Goal: Task Accomplishment & Management: Complete application form

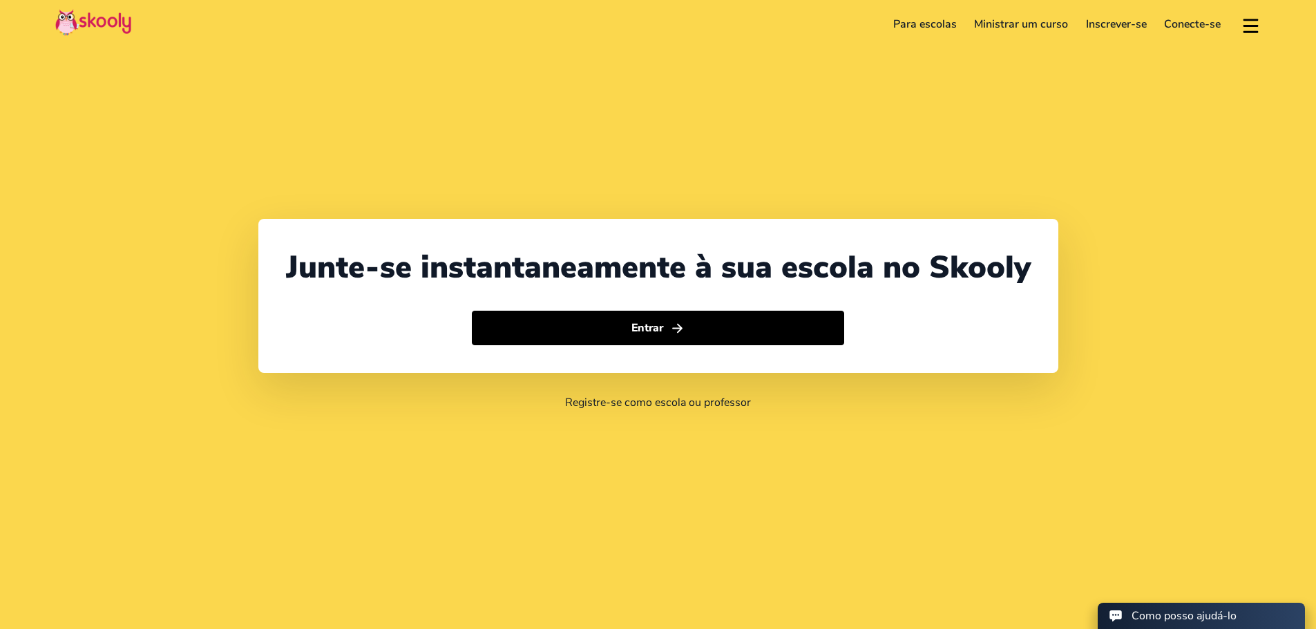
select select "41"
select select "[GEOGRAPHIC_DATA]"
select select "[GEOGRAPHIC_DATA]/[GEOGRAPHIC_DATA]"
click at [1253, 32] on button at bounding box center [1251, 24] width 20 height 23
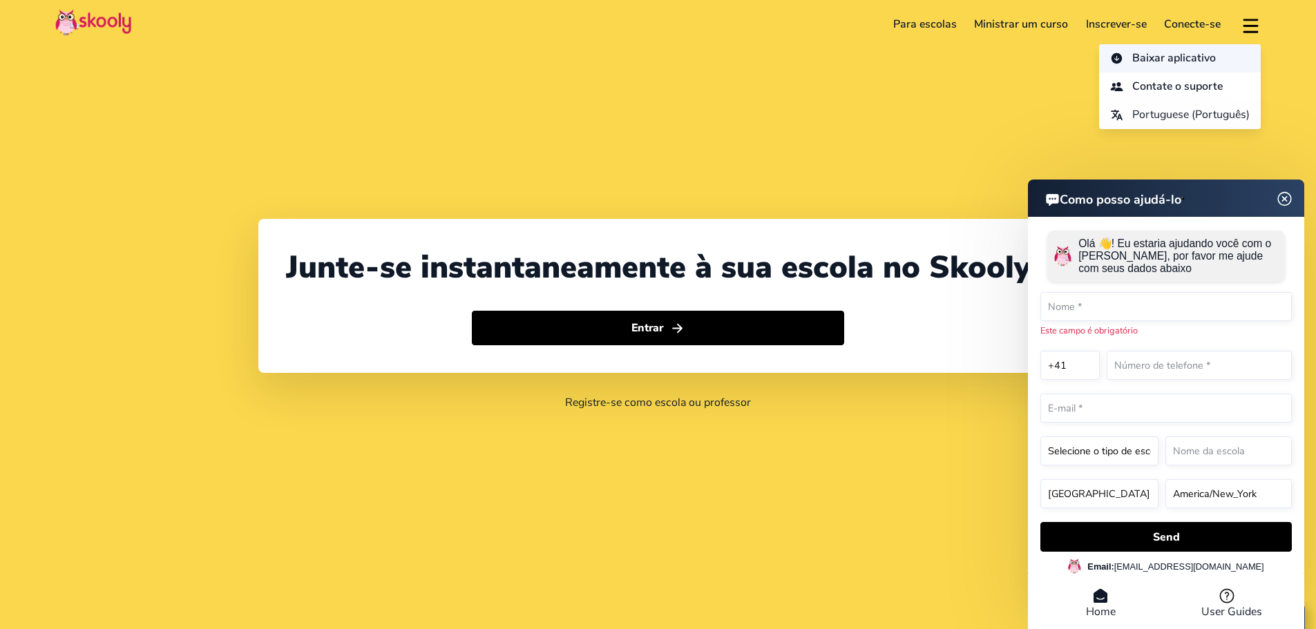
click at [1184, 57] on span "Baixar aplicativo" at bounding box center [1175, 58] width 84 height 20
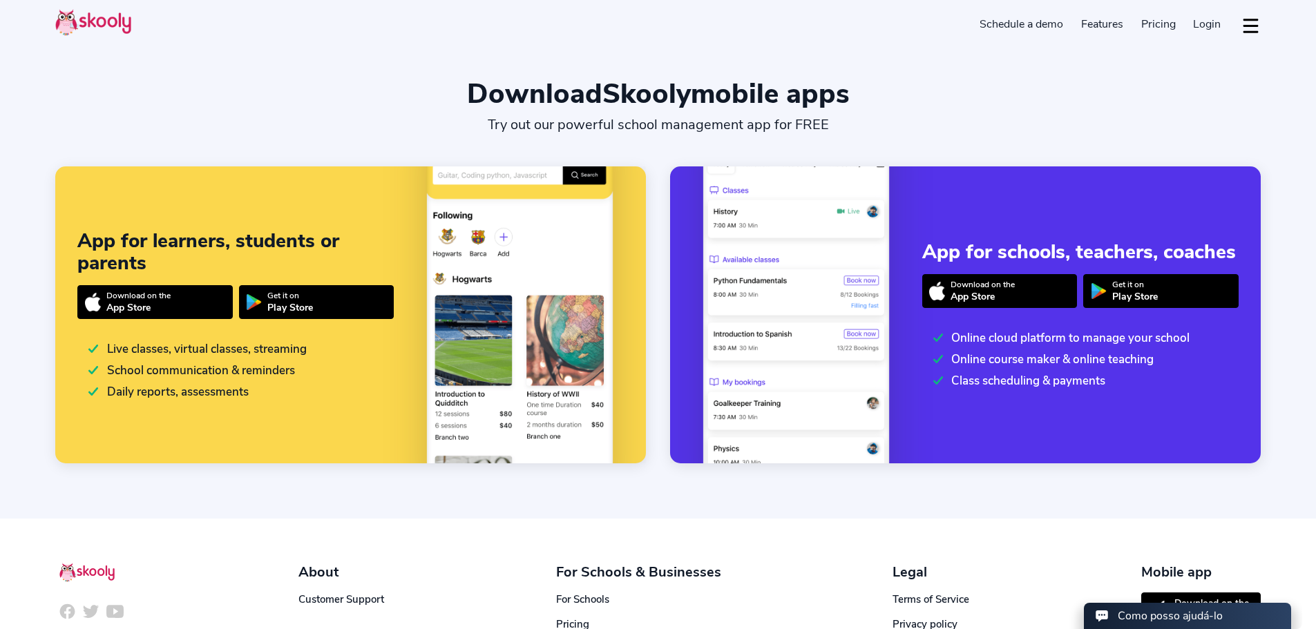
select select "en"
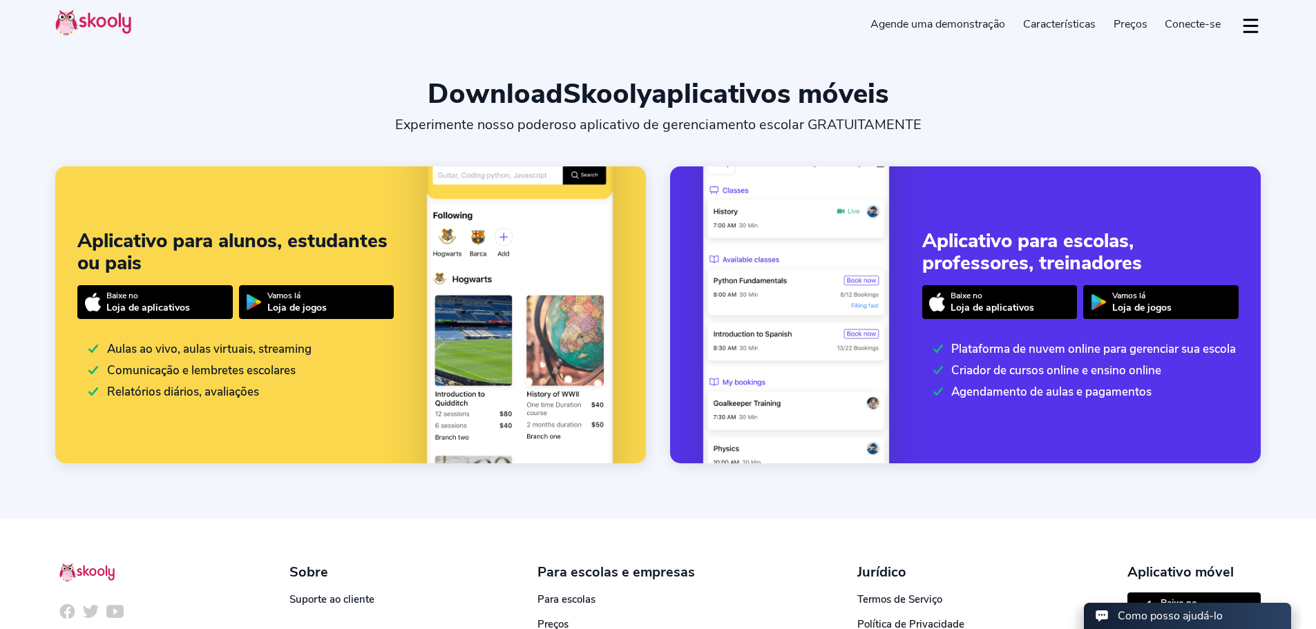
select select "41"
select select "[GEOGRAPHIC_DATA]"
select select "[GEOGRAPHIC_DATA]/[GEOGRAPHIC_DATA]"
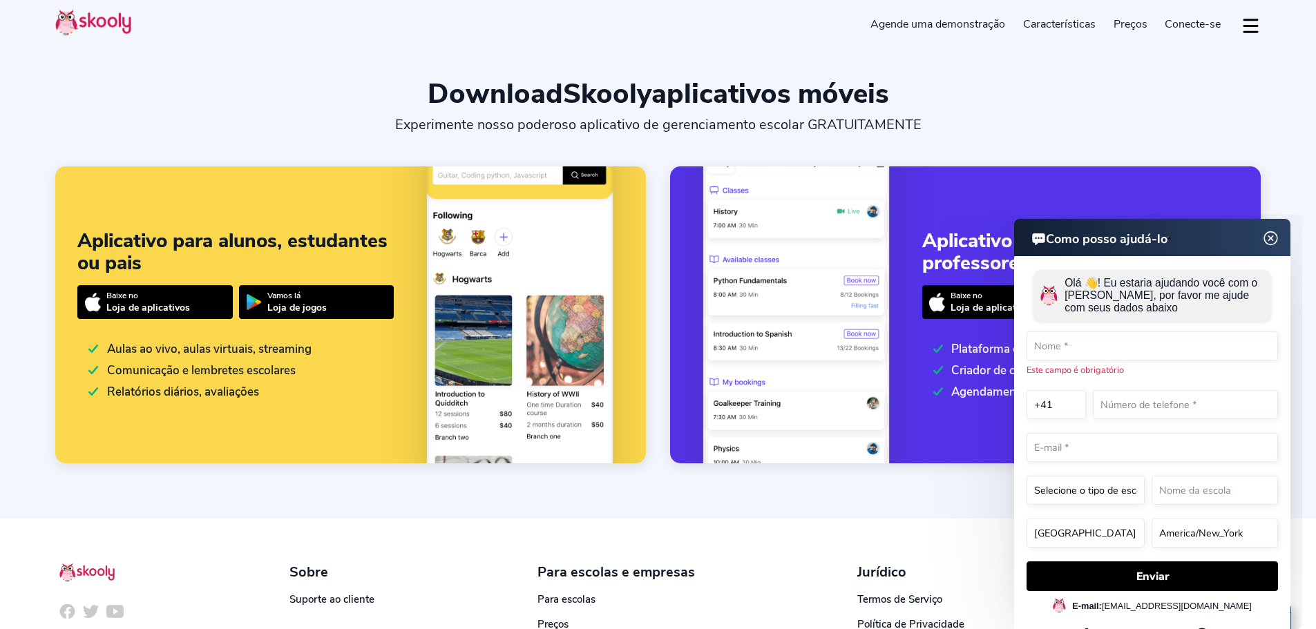
click at [1276, 238] on img at bounding box center [1271, 238] width 26 height 17
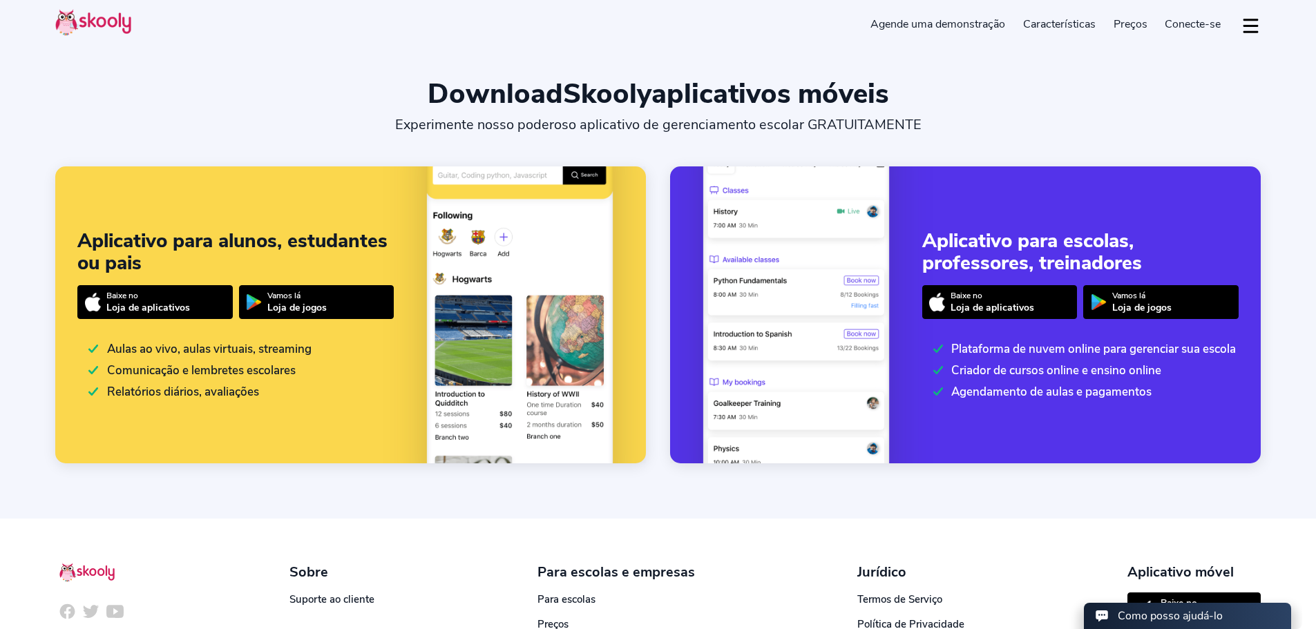
click at [931, 27] on font "Agende uma demonstração" at bounding box center [938, 24] width 135 height 15
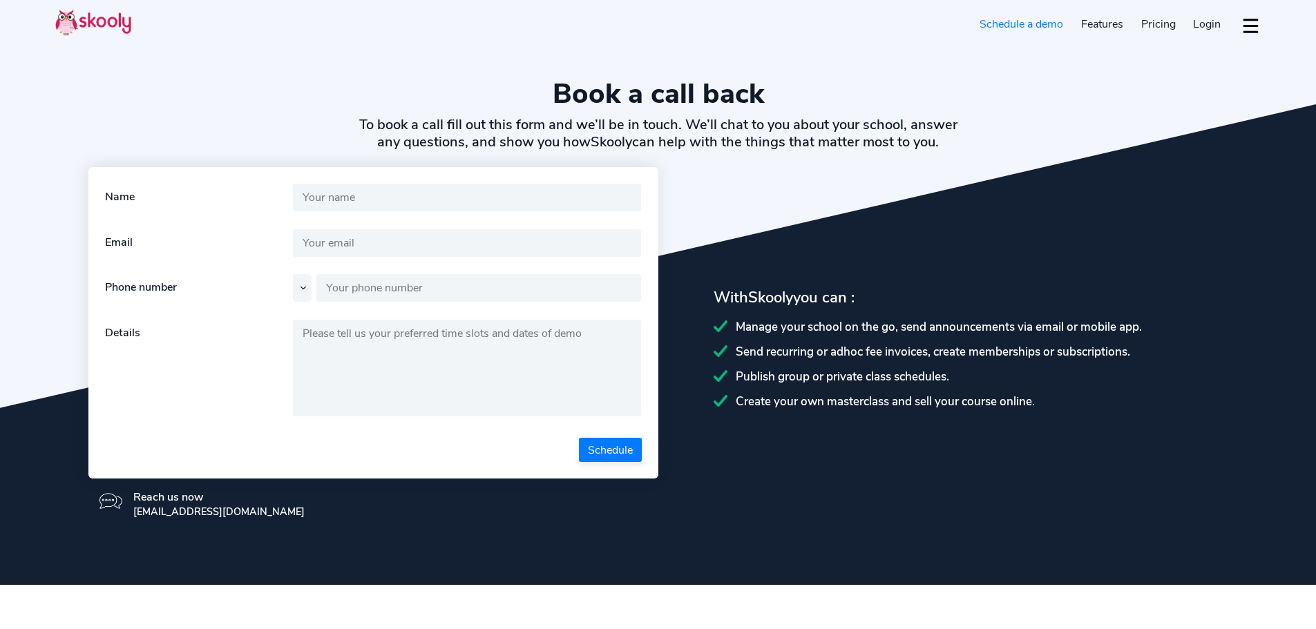
select select "en"
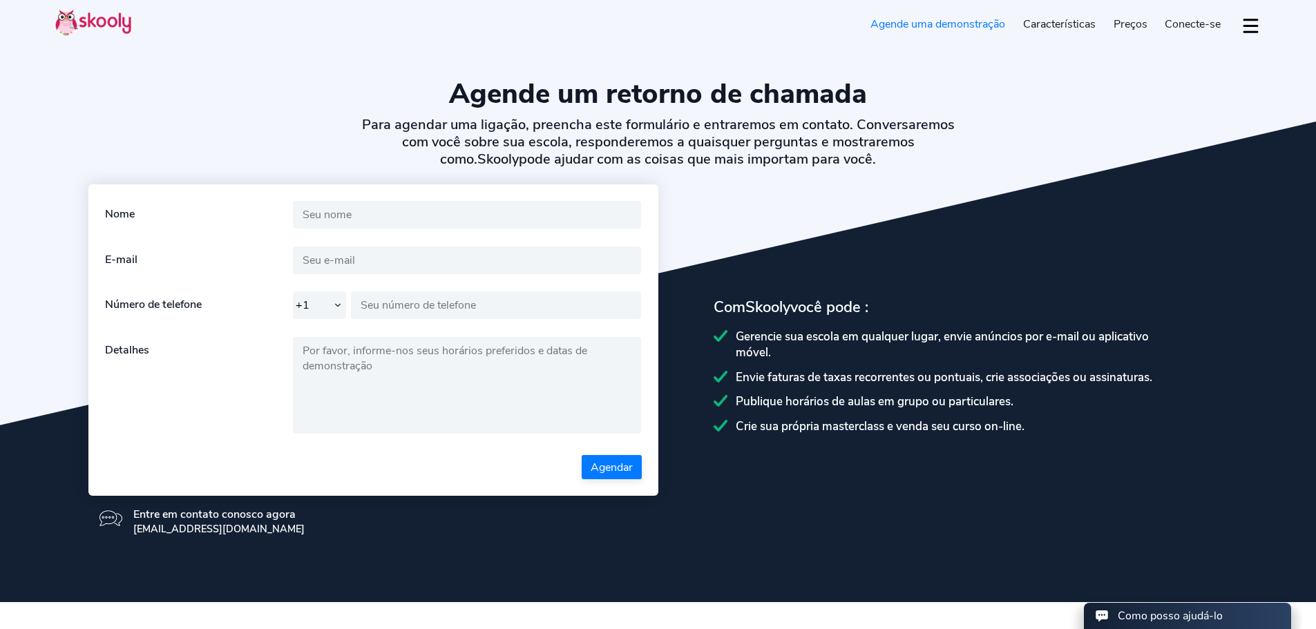
select select "41"
select select "[GEOGRAPHIC_DATA]"
select select "[GEOGRAPHIC_DATA]/[GEOGRAPHIC_DATA]"
click at [419, 214] on input "text" at bounding box center [467, 215] width 349 height 28
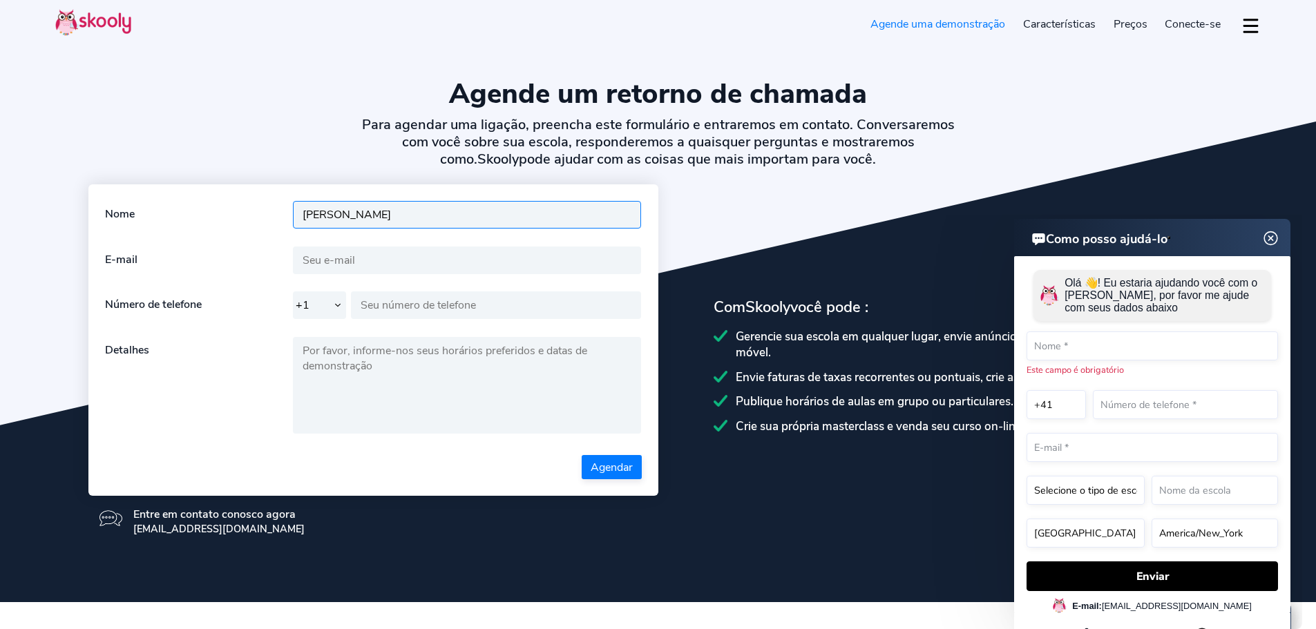
type input "Adriana S. Cabral"
click at [360, 263] on input "text" at bounding box center [467, 261] width 349 height 28
click at [316, 261] on input "text" at bounding box center [467, 261] width 349 height 28
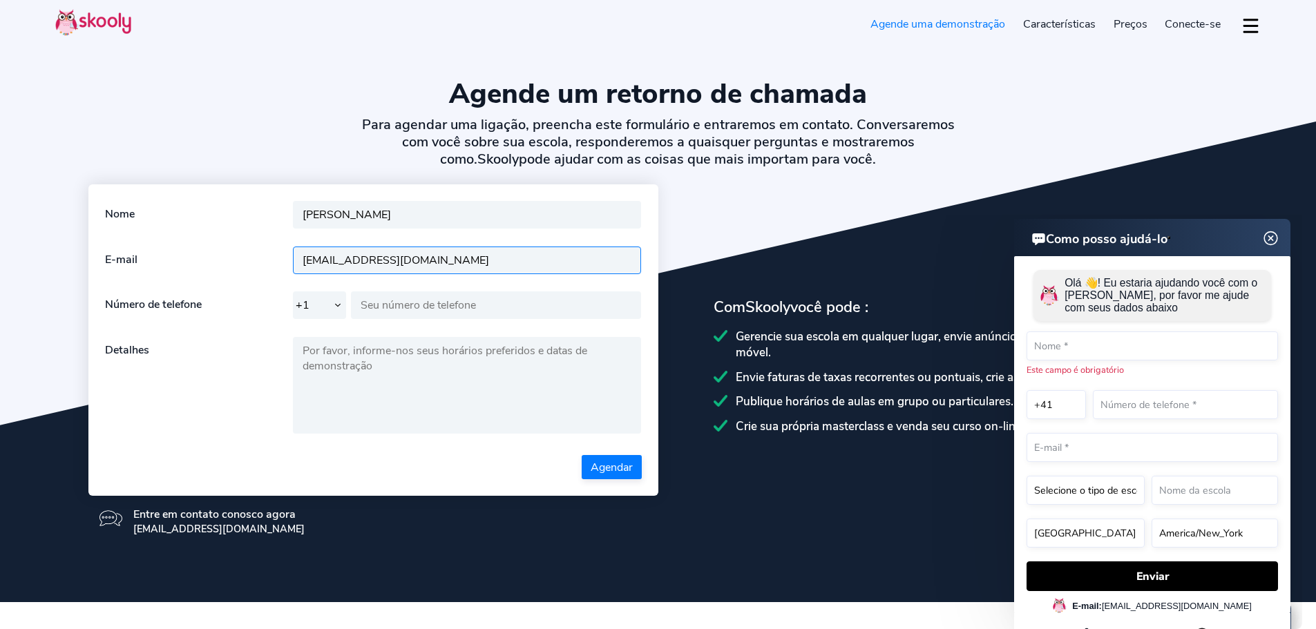
type input "lacodeamor.adm@gmail.com"
click at [337, 310] on select "+1 +7 +20 +27 +30 +31 +32 +33 +34 +36 +39 +40 +41 +43 +44 +45 +46 +47 +48 +49 +…" at bounding box center [320, 306] width 54 height 28
click at [335, 310] on select "+1 +7 +20 +27 +30 +31 +32 +33 +34 +36 +39 +40 +41 +43 +44 +45 +46 +47 +48 +49 +…" at bounding box center [320, 306] width 54 height 28
click at [338, 308] on select "+1 +7 +20 +27 +30 +31 +32 +33 +34 +36 +39 +40 +41 +43 +44 +45 +46 +47 +48 +49 +…" at bounding box center [320, 306] width 54 height 28
click at [293, 292] on select "+1 +7 +20 +27 +30 +31 +32 +33 +34 +36 +39 +40 +41 +43 +44 +45 +46 +47 +48 +49 +…" at bounding box center [320, 306] width 54 height 28
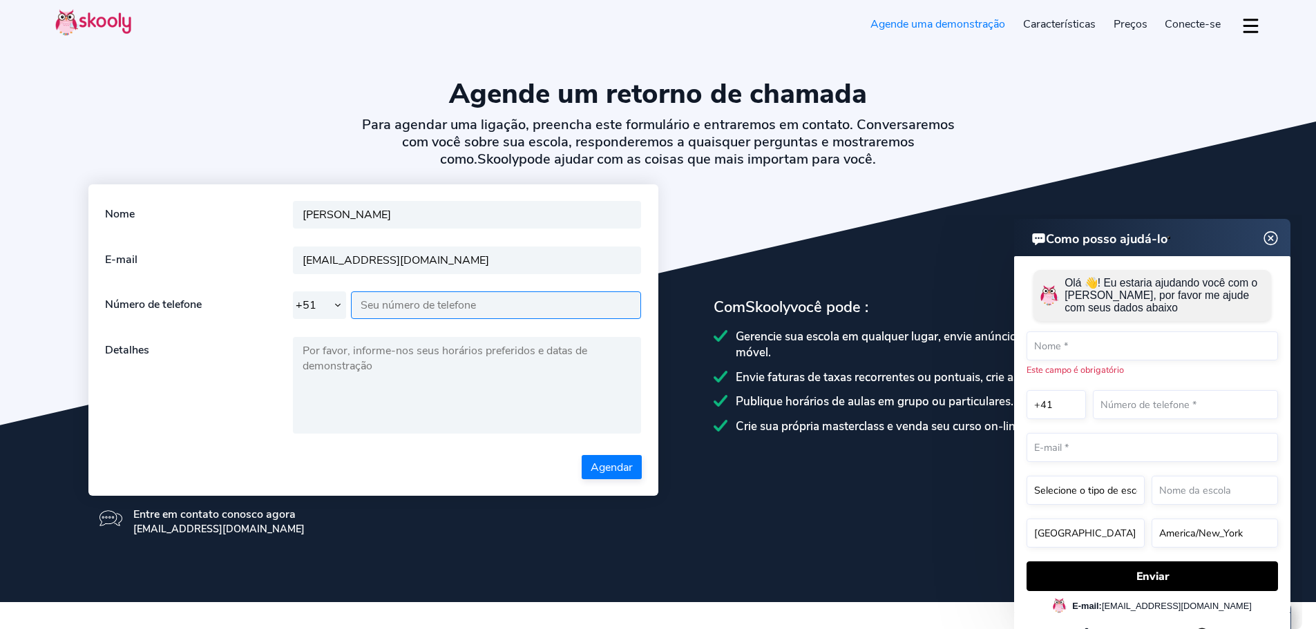
click at [399, 304] on input "text" at bounding box center [496, 306] width 291 height 28
click at [332, 307] on select "+1 +7 +20 +27 +30 +31 +32 +33 +34 +36 +39 +40 +41 +43 +44 +45 +46 +47 +48 +49 +…" at bounding box center [320, 306] width 54 height 28
select select "55"
click at [293, 292] on select "+1 +7 +20 +27 +30 +31 +32 +33 +34 +36 +39 +40 +41 +43 +44 +45 +46 +47 +48 +49 +…" at bounding box center [320, 306] width 54 height 28
click at [394, 308] on input "text" at bounding box center [496, 306] width 291 height 28
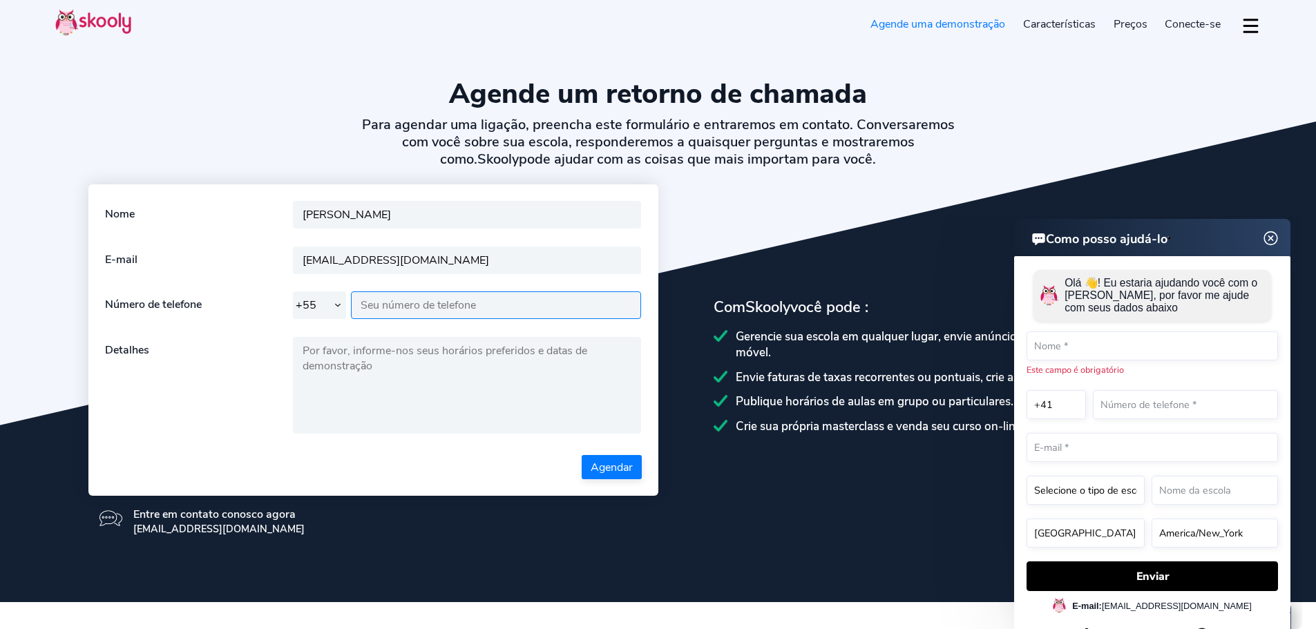
type input "64996051864"
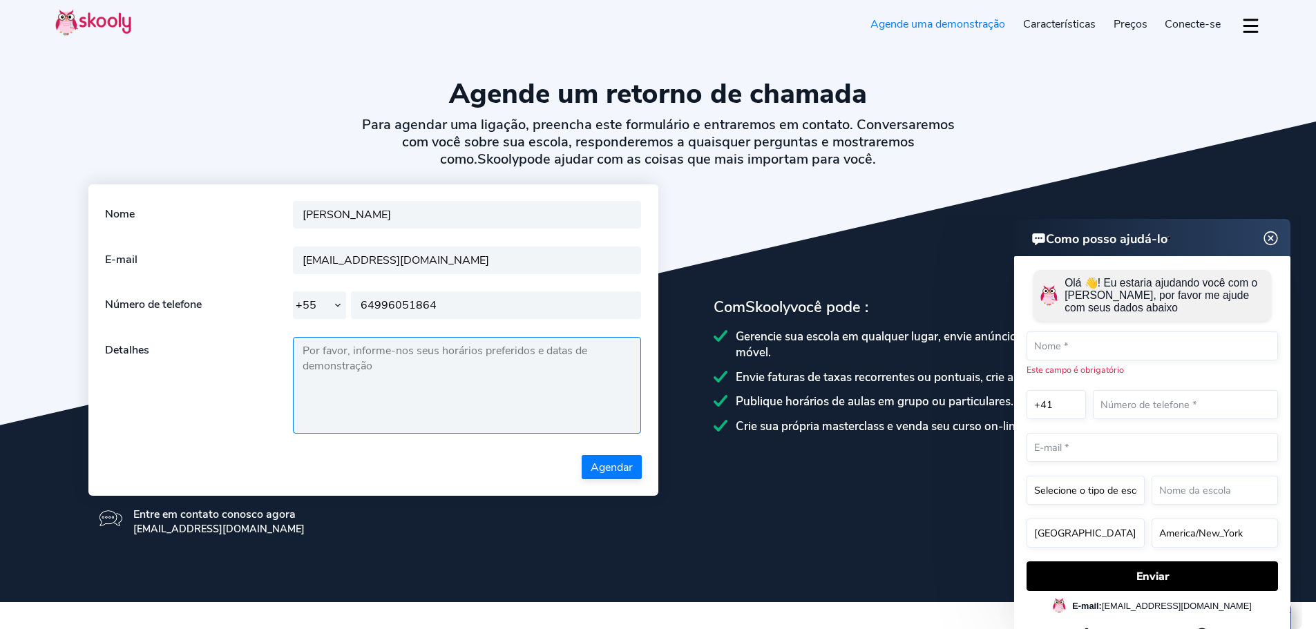
click at [361, 390] on textarea at bounding box center [467, 385] width 349 height 97
type textarea "quinta feira as 8h da manhã"
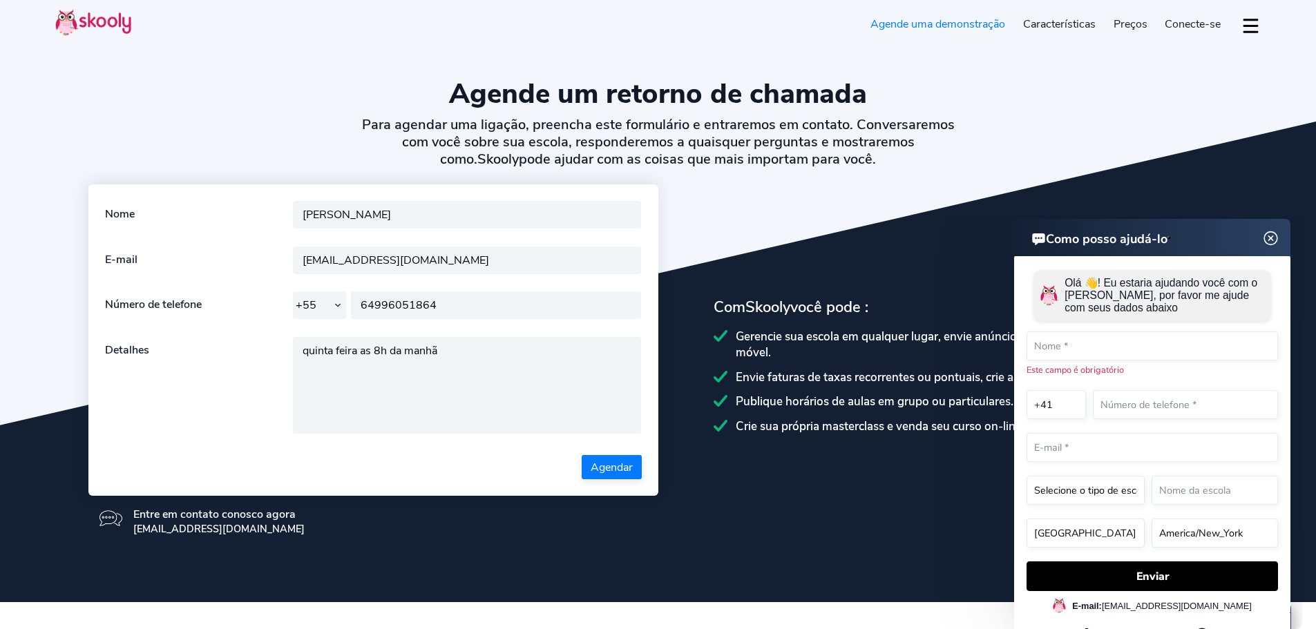
click at [604, 469] on font "Agendar" at bounding box center [612, 467] width 42 height 15
click at [1272, 230] on img at bounding box center [1271, 238] width 26 height 17
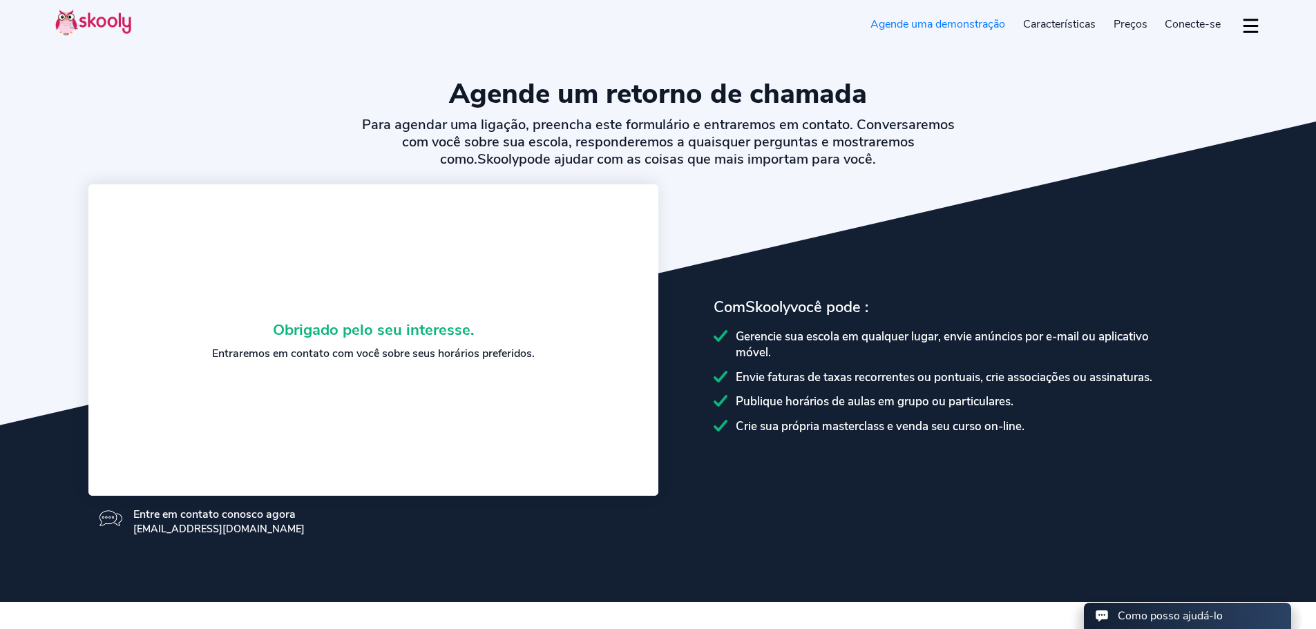
click at [1131, 23] on font "Preços" at bounding box center [1131, 24] width 34 height 15
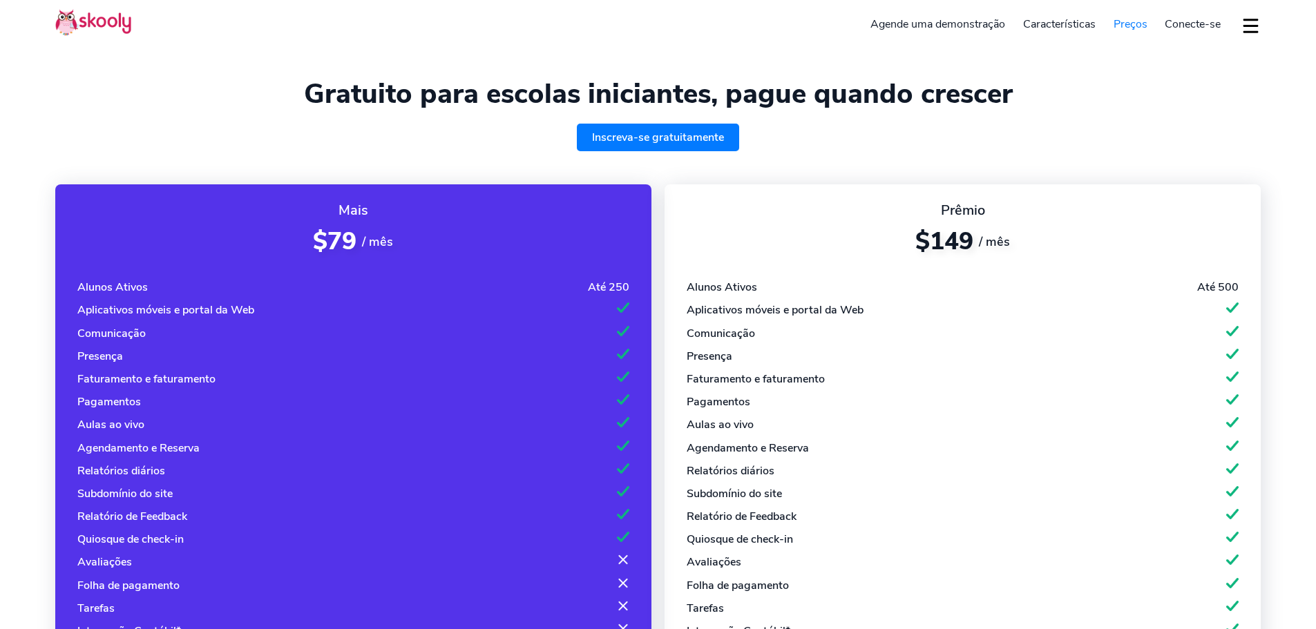
select select "pt"
select select "41"
select select "[GEOGRAPHIC_DATA]"
select select "[GEOGRAPHIC_DATA]/[GEOGRAPHIC_DATA]"
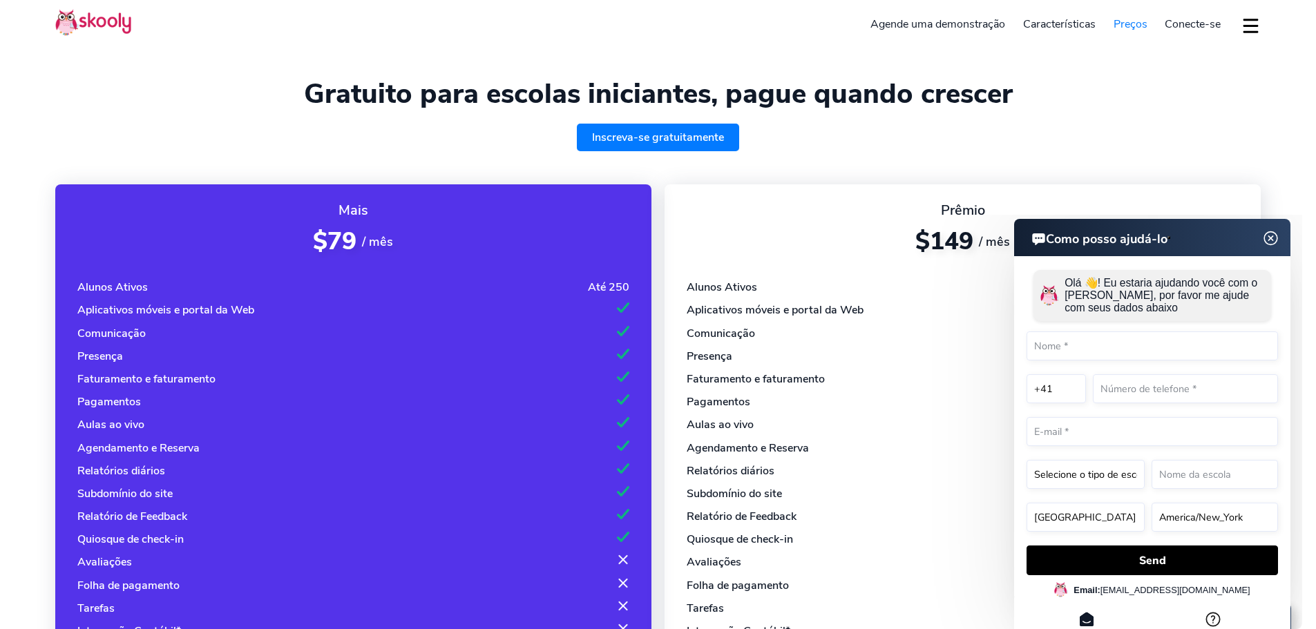
click at [1271, 240] on img at bounding box center [1271, 238] width 26 height 17
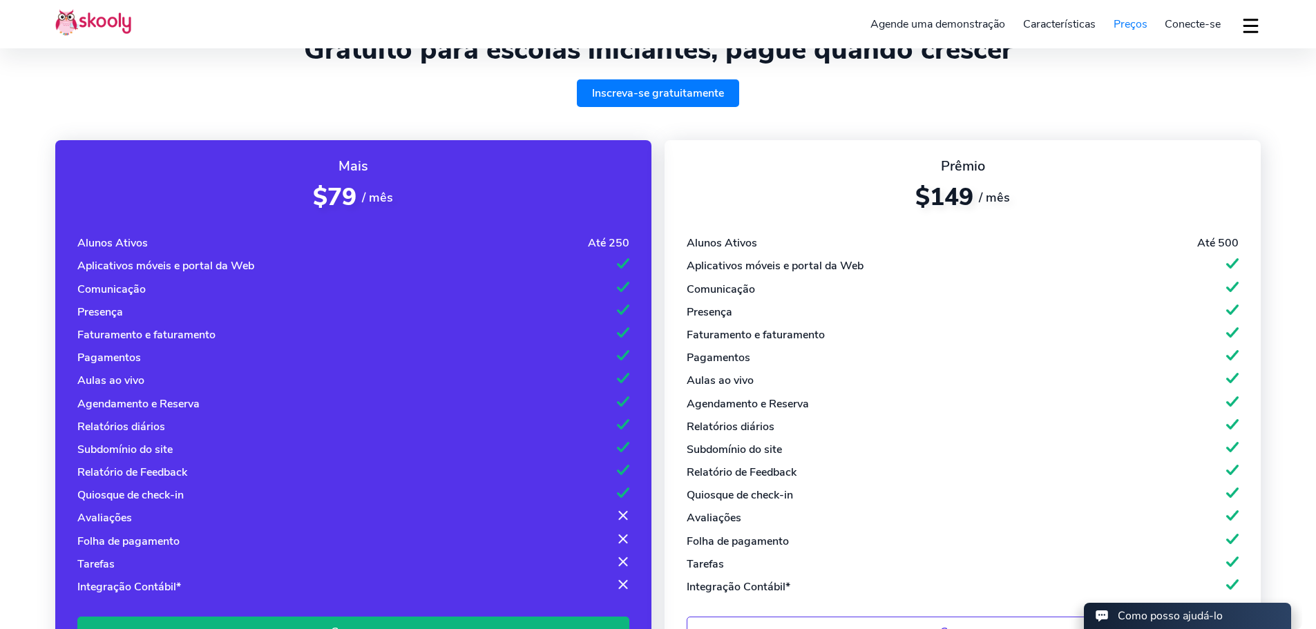
scroll to position [69, 0]
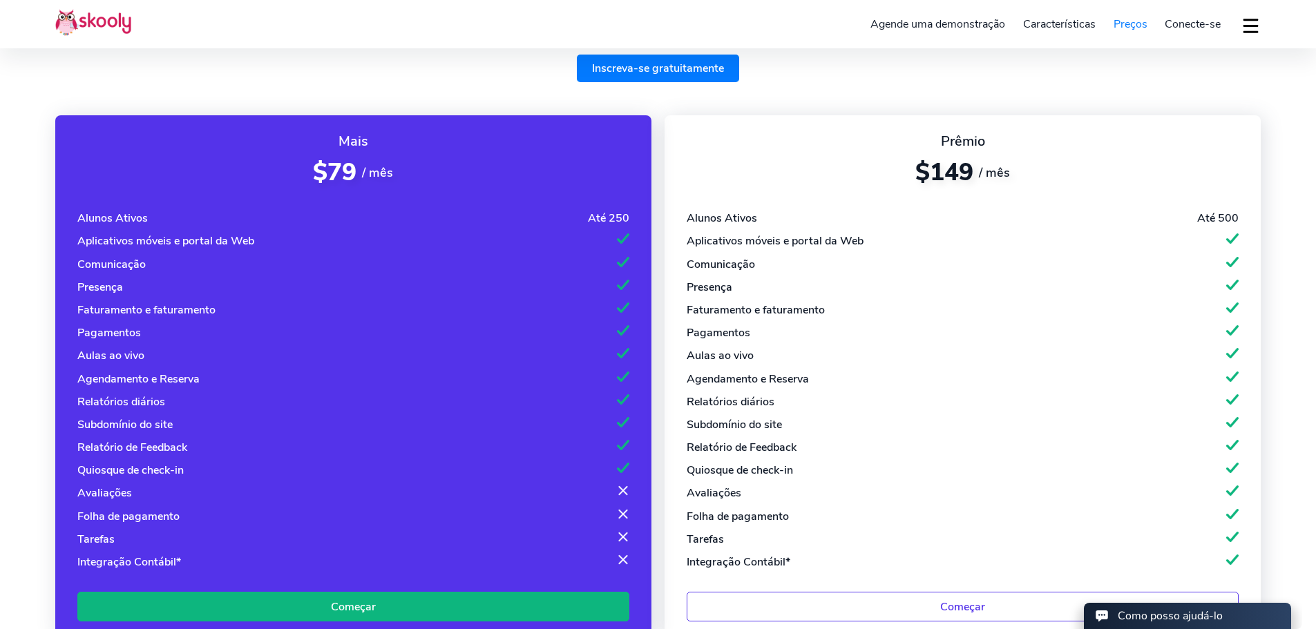
click at [119, 243] on div "Aplicativos móveis e portal da Web" at bounding box center [165, 241] width 177 height 15
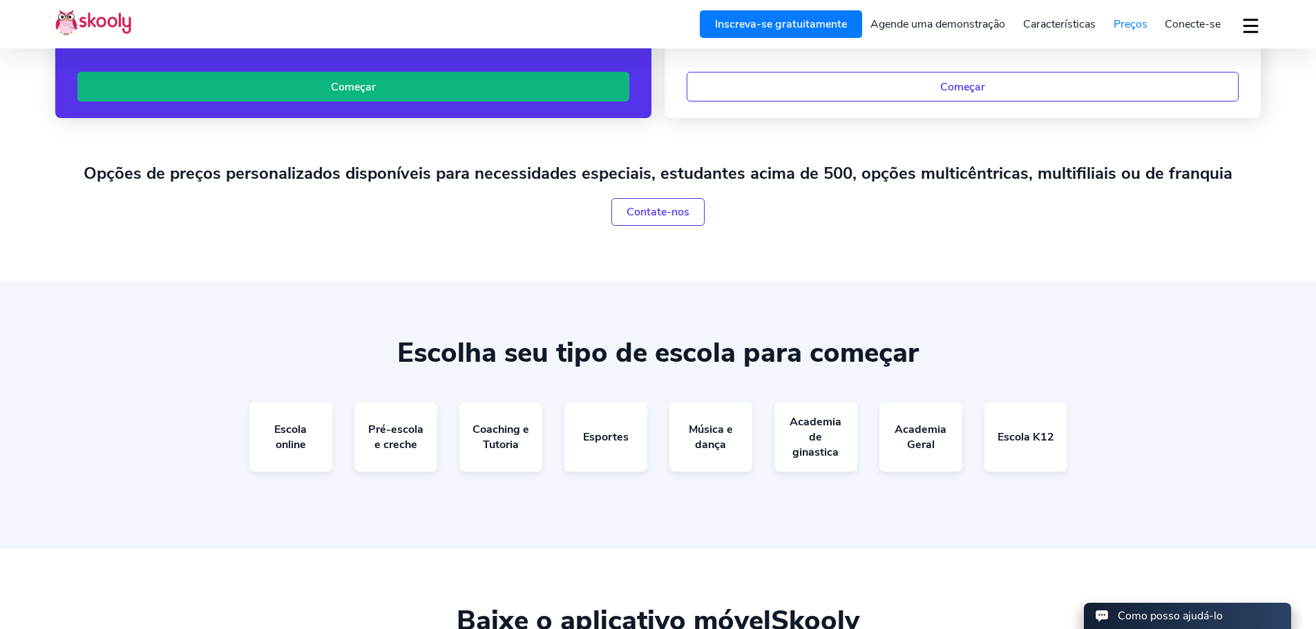
scroll to position [622, 0]
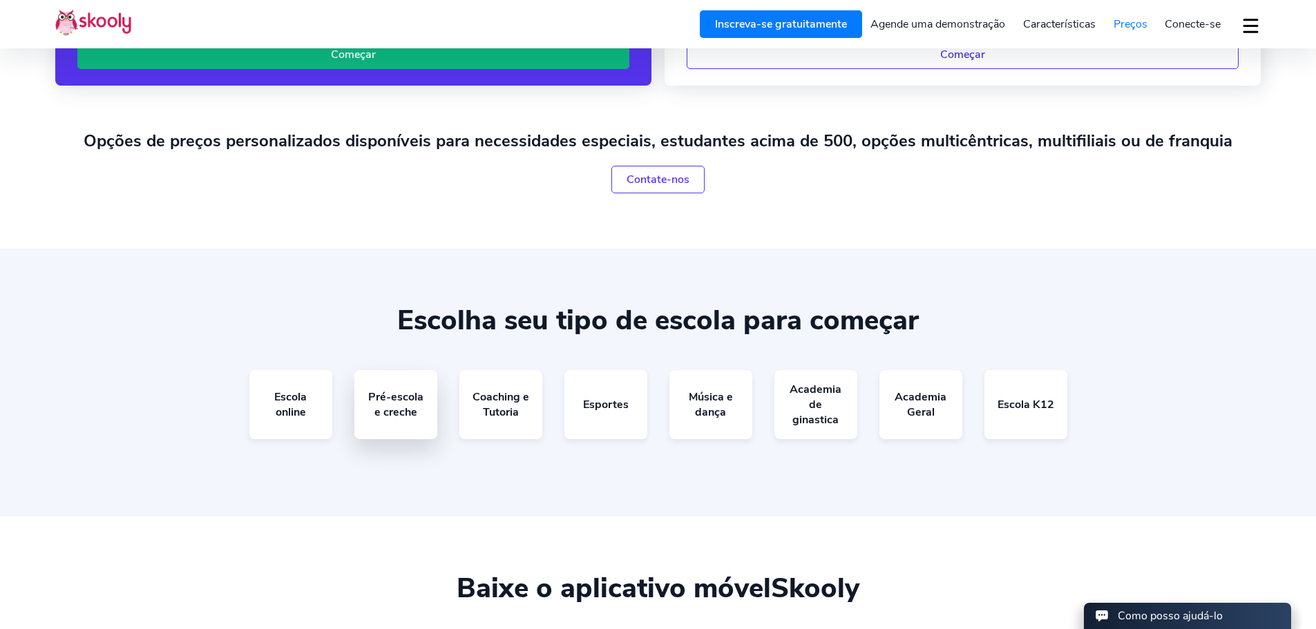
click at [395, 413] on link "Pré-escola e creche" at bounding box center [395, 404] width 83 height 69
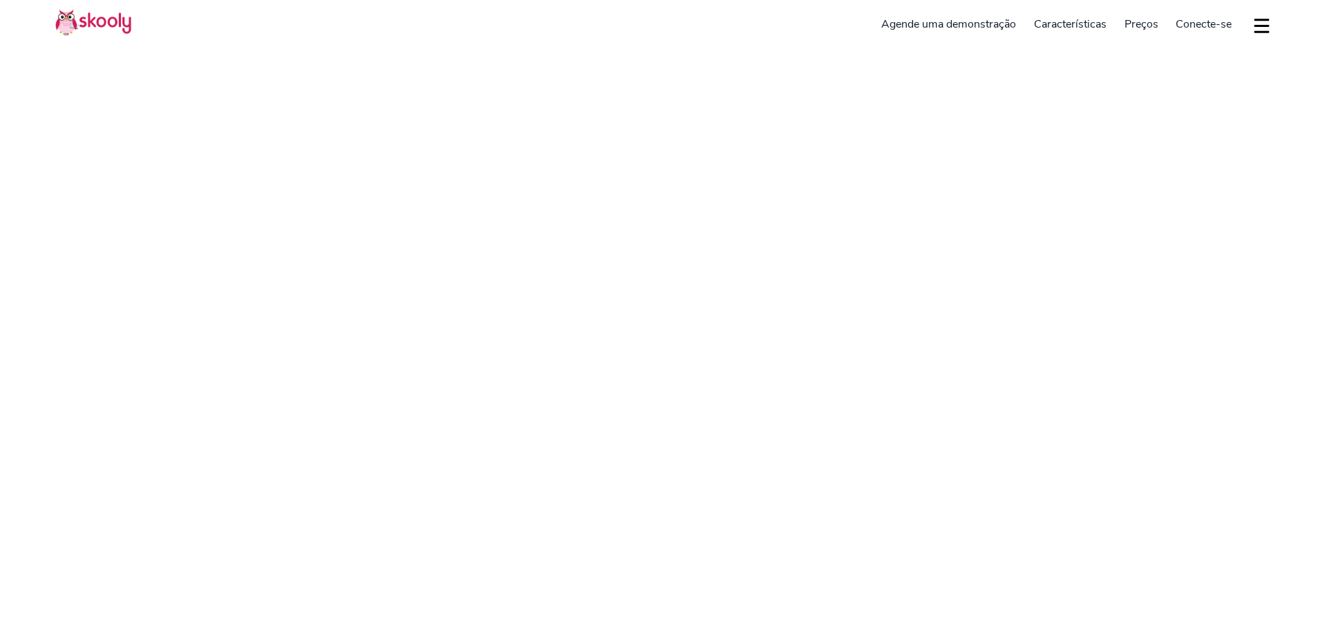
select select "pt"
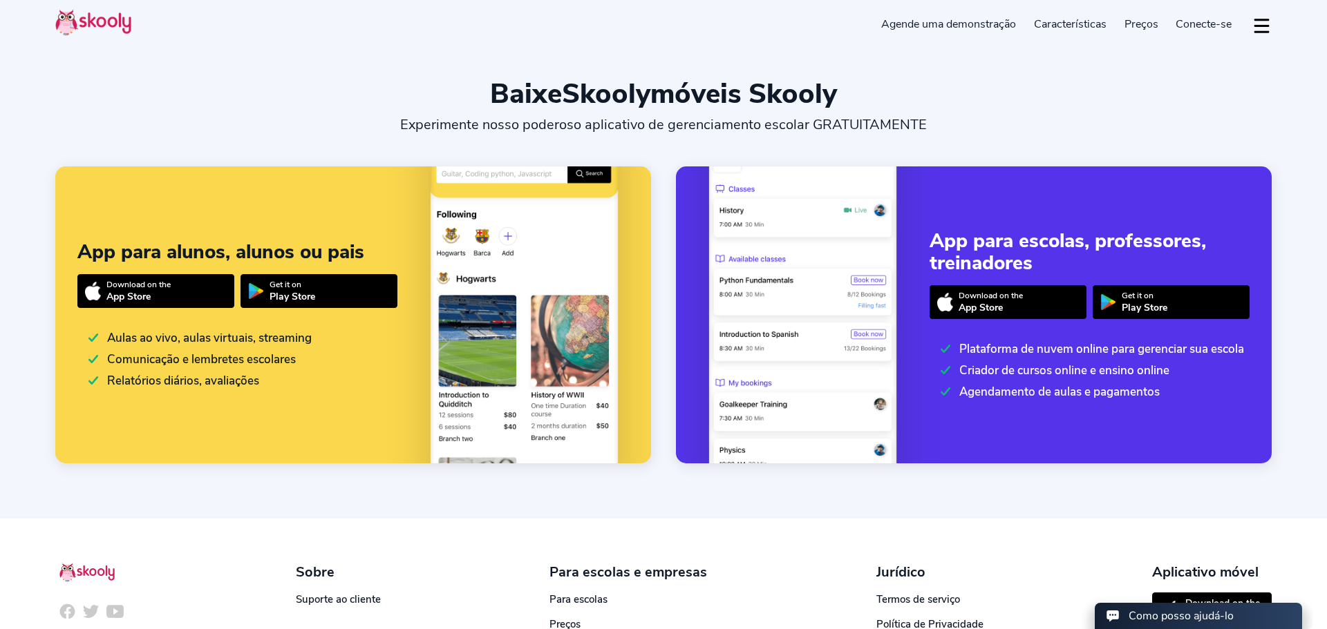
select select "41"
select select "[GEOGRAPHIC_DATA]"
select select "[GEOGRAPHIC_DATA]/[GEOGRAPHIC_DATA]"
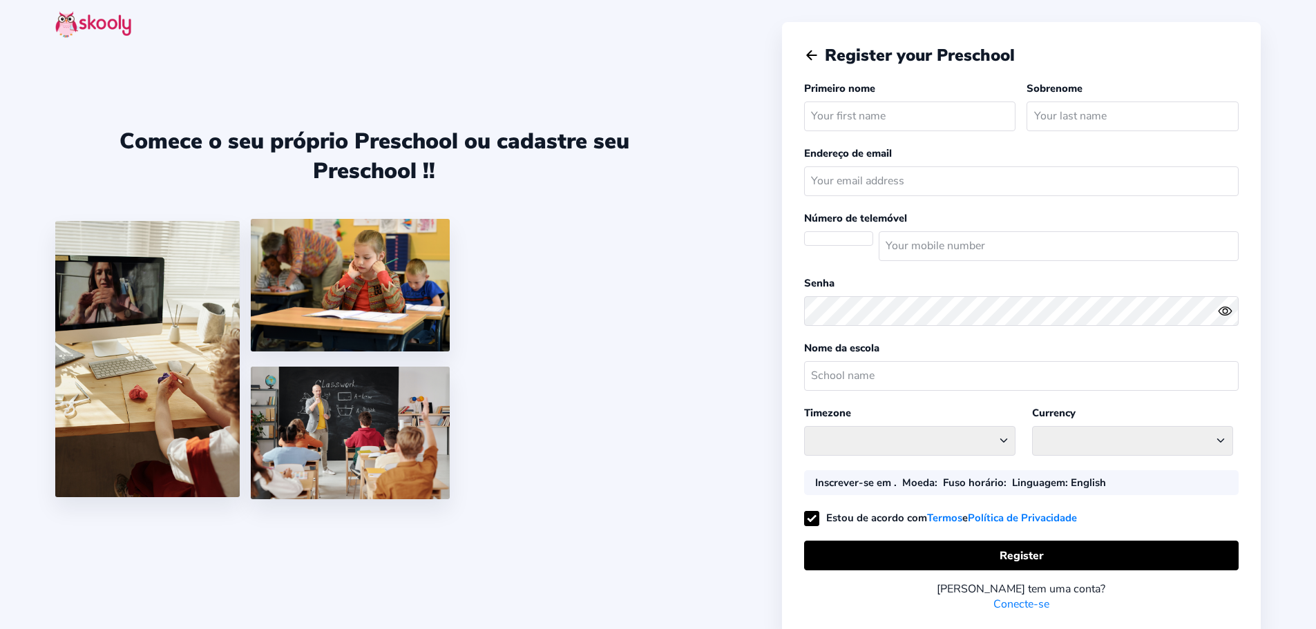
select select
select select "[GEOGRAPHIC_DATA]/[GEOGRAPHIC_DATA]"
select select "CHF CHF"
select select "CH"
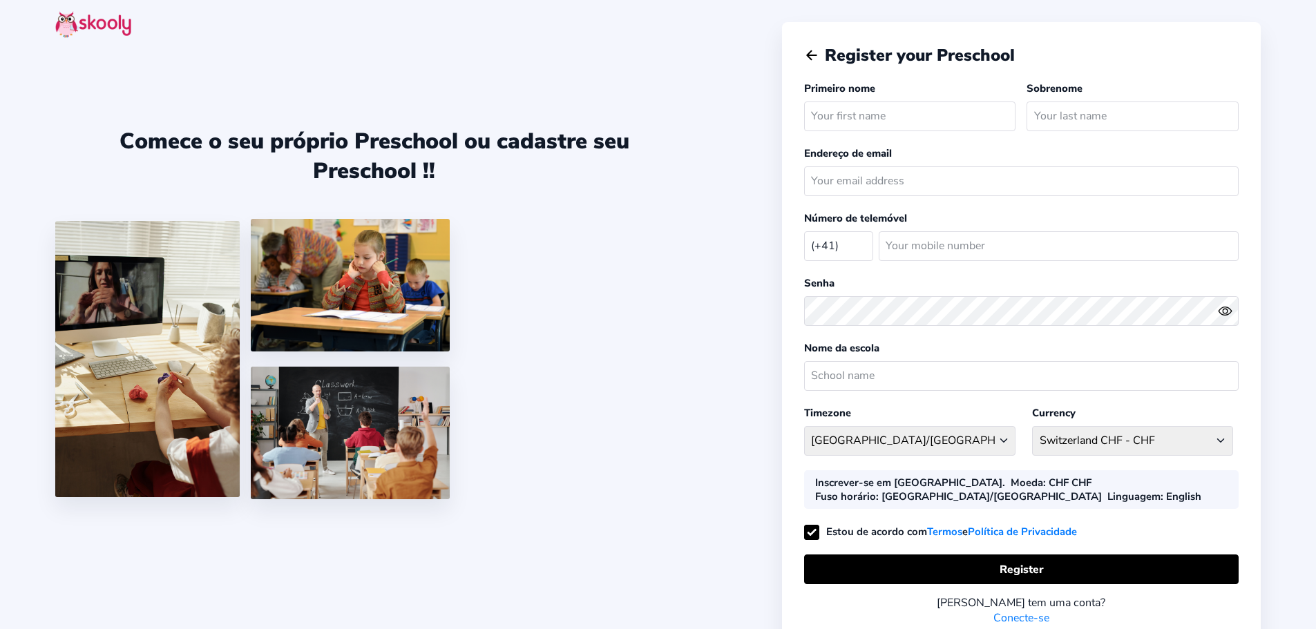
click at [862, 117] on input "text" at bounding box center [910, 117] width 212 height 30
click at [691, 226] on div at bounding box center [374, 361] width 638 height 285
click at [882, 121] on input "text" at bounding box center [910, 117] width 212 height 30
type input "Laço de Amor"
click at [875, 190] on input "email" at bounding box center [1021, 182] width 435 height 30
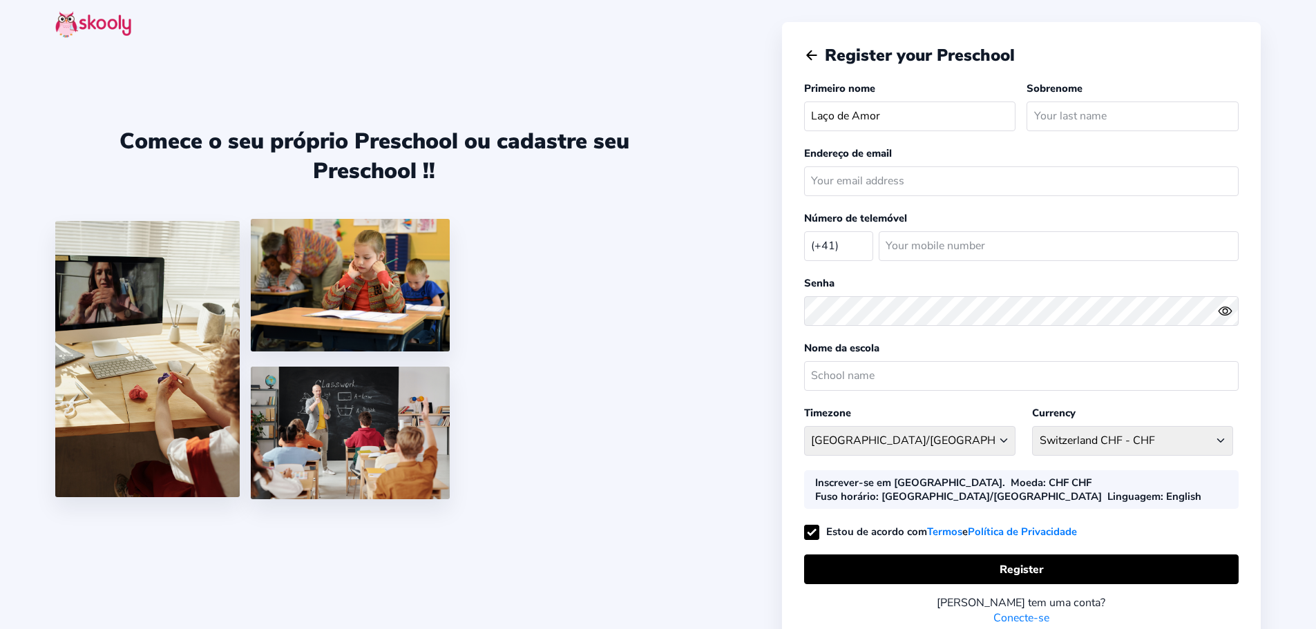
click at [844, 243] on select "Afghanistan (+93) Albania (+355) Algeria (+213) AmericanSamoa (+1684) Andorra (…" at bounding box center [838, 245] width 69 height 28
click at [836, 247] on select "Afghanistan (+93) Albania (+355) Algeria (+213) AmericanSamoa (+1684) Andorra (…" at bounding box center [838, 245] width 69 height 28
select select "BR"
click at [804, 231] on select "Afghanistan (+93) Albania (+355) Algeria (+213) AmericanSamoa (+1684) Andorra (…" at bounding box center [838, 245] width 69 height 28
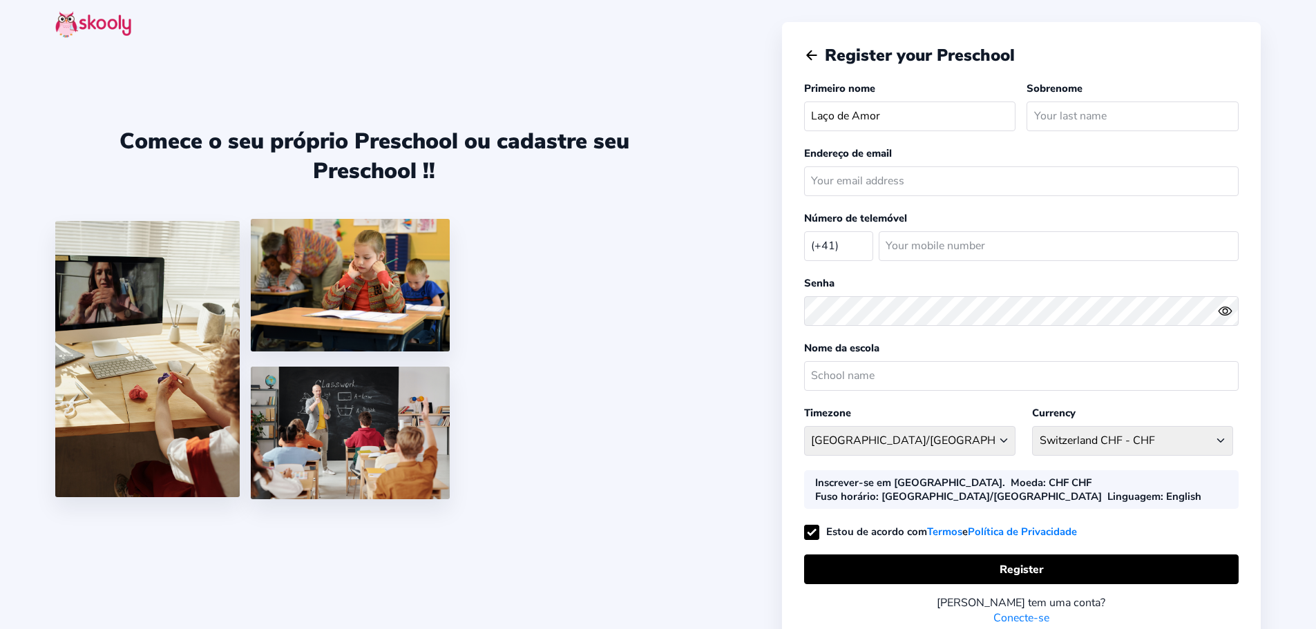
select select "America/Rio_Branco"
select select "BRL R$"
click at [922, 240] on input "number" at bounding box center [1059, 246] width 360 height 30
type input "64996051864"
type input "NUNES"
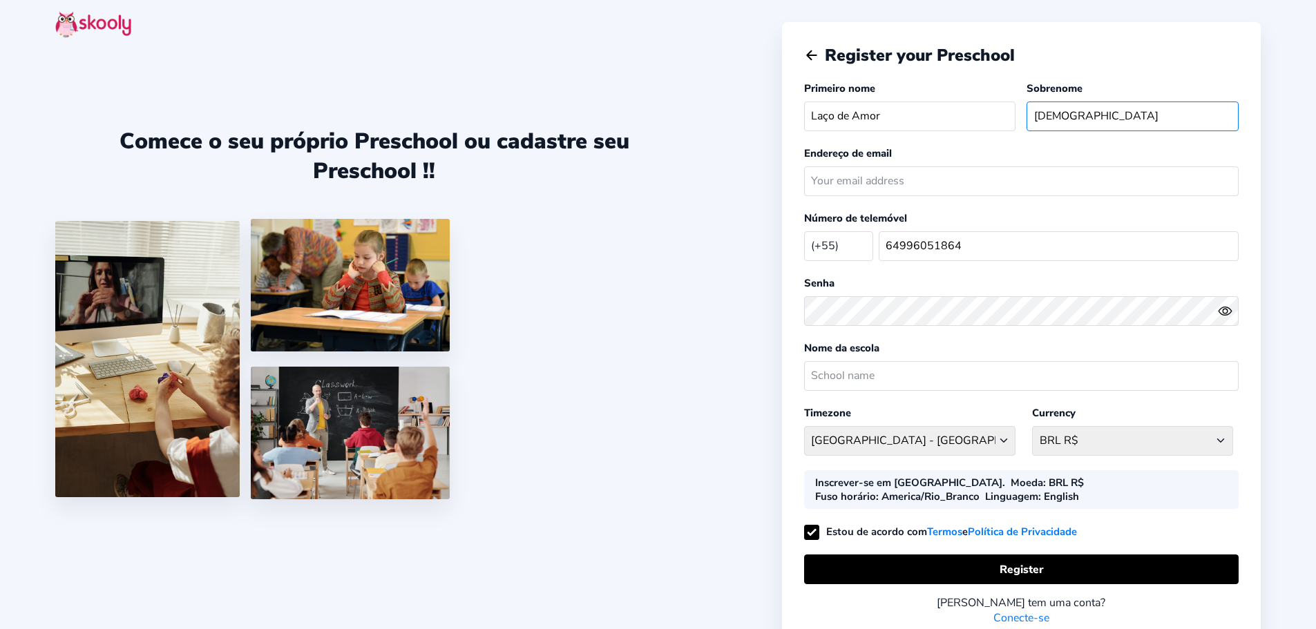
drag, startPoint x: 1111, startPoint y: 108, endPoint x: 724, endPoint y: 116, distance: 387.0
click at [755, 116] on div "Comece o seu próprio Preschool ou cadastre seu Preschool !! Register your Presc…" at bounding box center [658, 347] width 1316 height 695
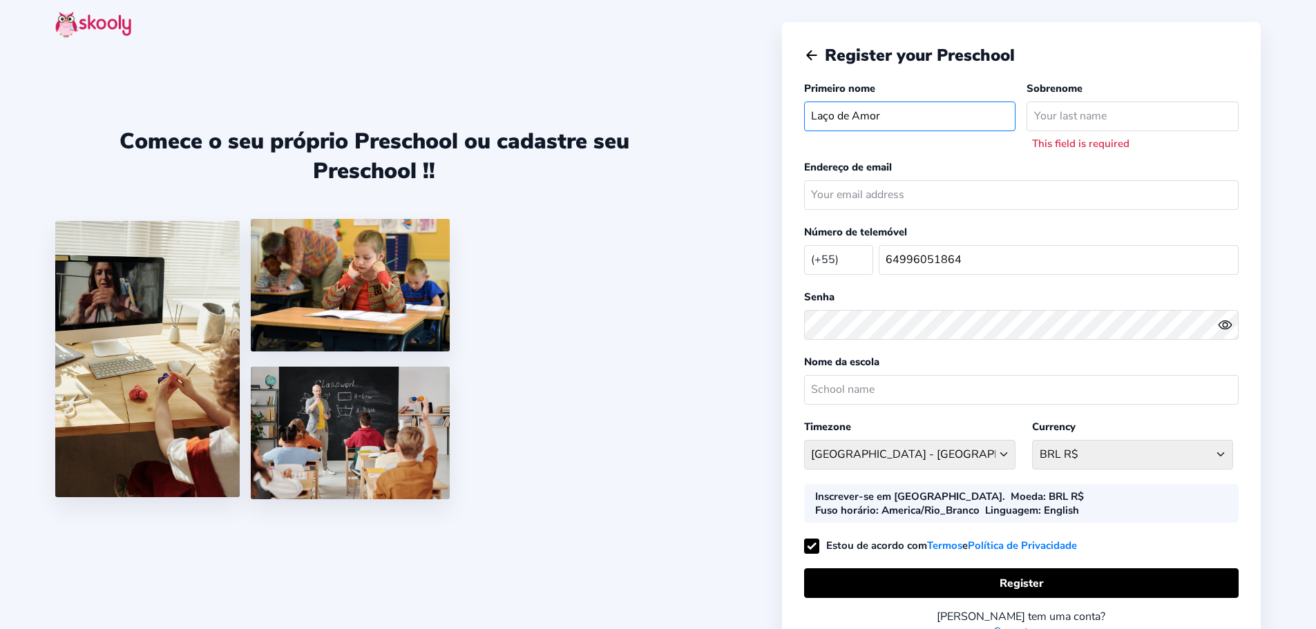
click at [932, 117] on input "Laço de Amor" at bounding box center [910, 117] width 212 height 30
click at [1071, 122] on input "text" at bounding box center [1133, 117] width 212 height 30
drag, startPoint x: 839, startPoint y: 113, endPoint x: 891, endPoint y: 113, distance: 52.5
click at [891, 113] on input "Laço de Amor" at bounding box center [910, 117] width 212 height 30
type input "Laço"
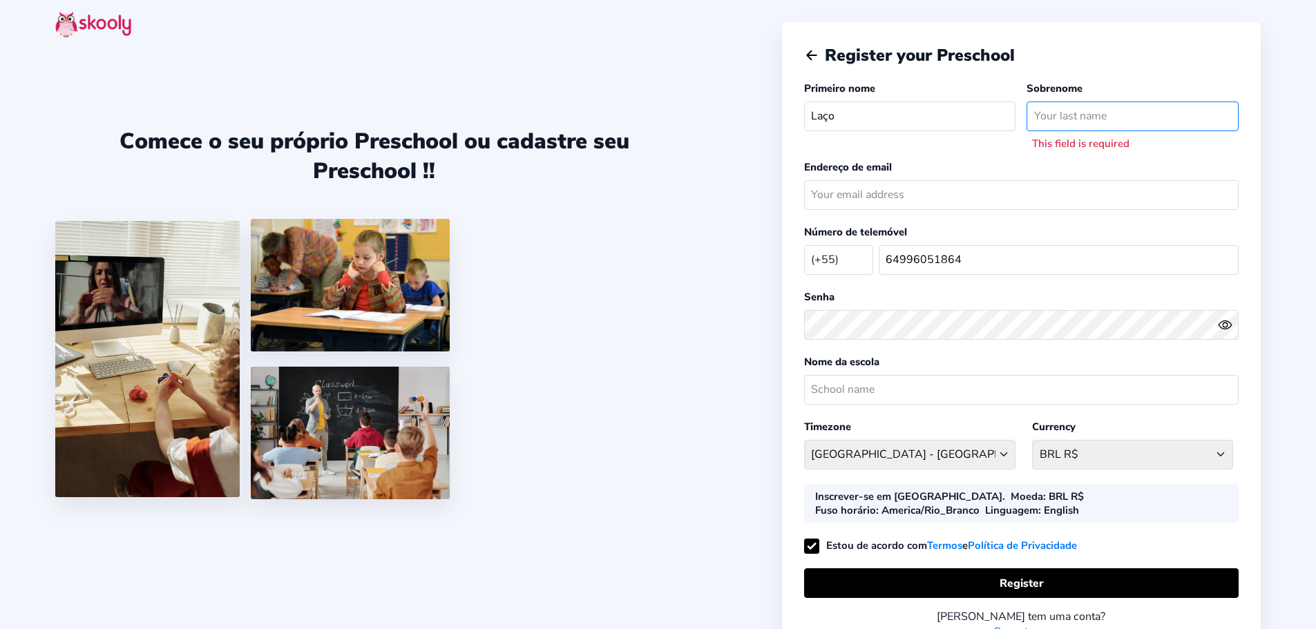
click at [1083, 120] on input "text" at bounding box center [1133, 117] width 212 height 30
paste input "de Amor"
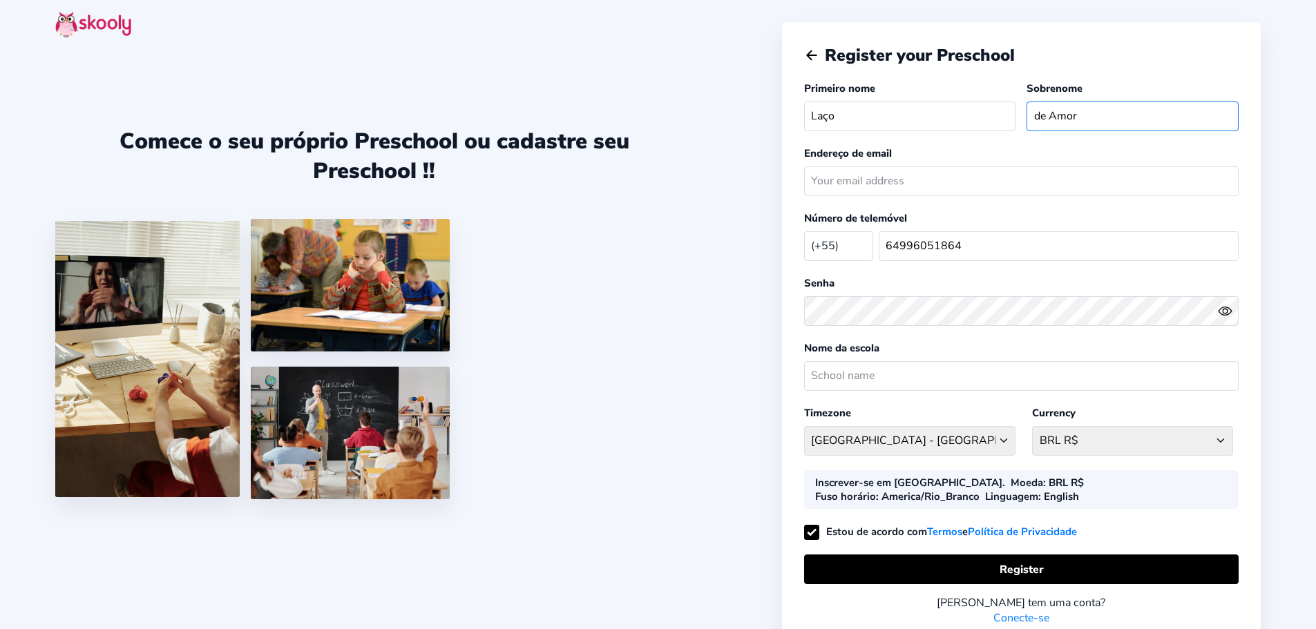
type input "de Amor"
click at [860, 180] on input "email" at bounding box center [1021, 182] width 435 height 30
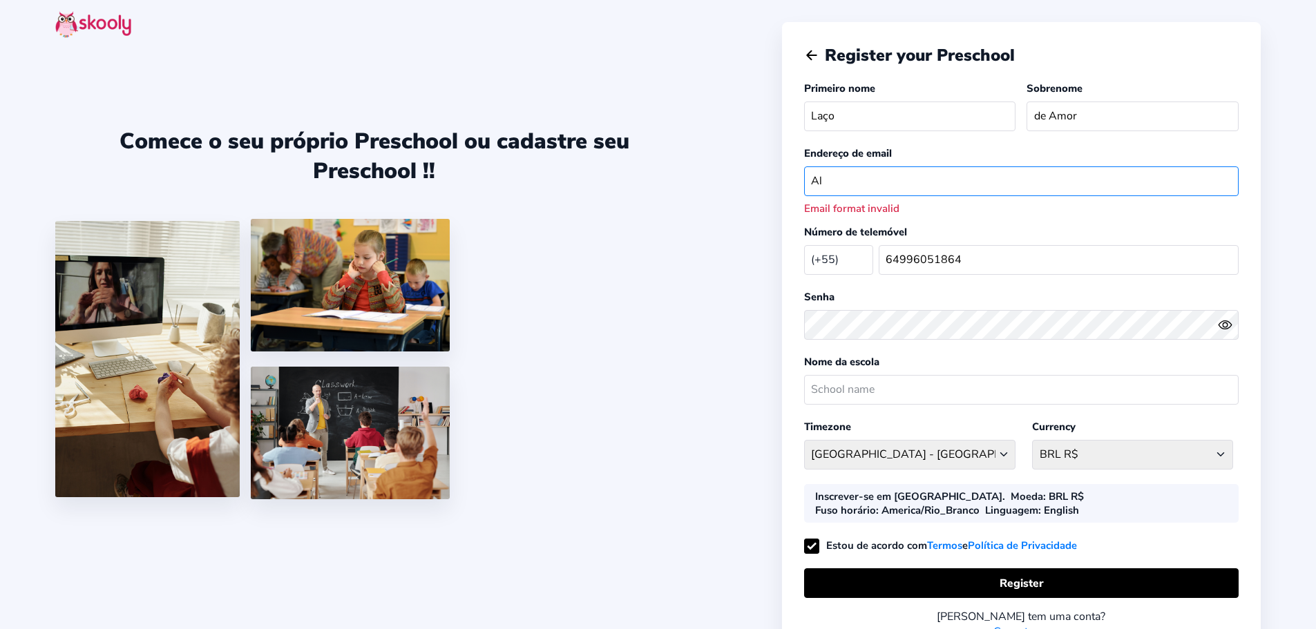
type input "A"
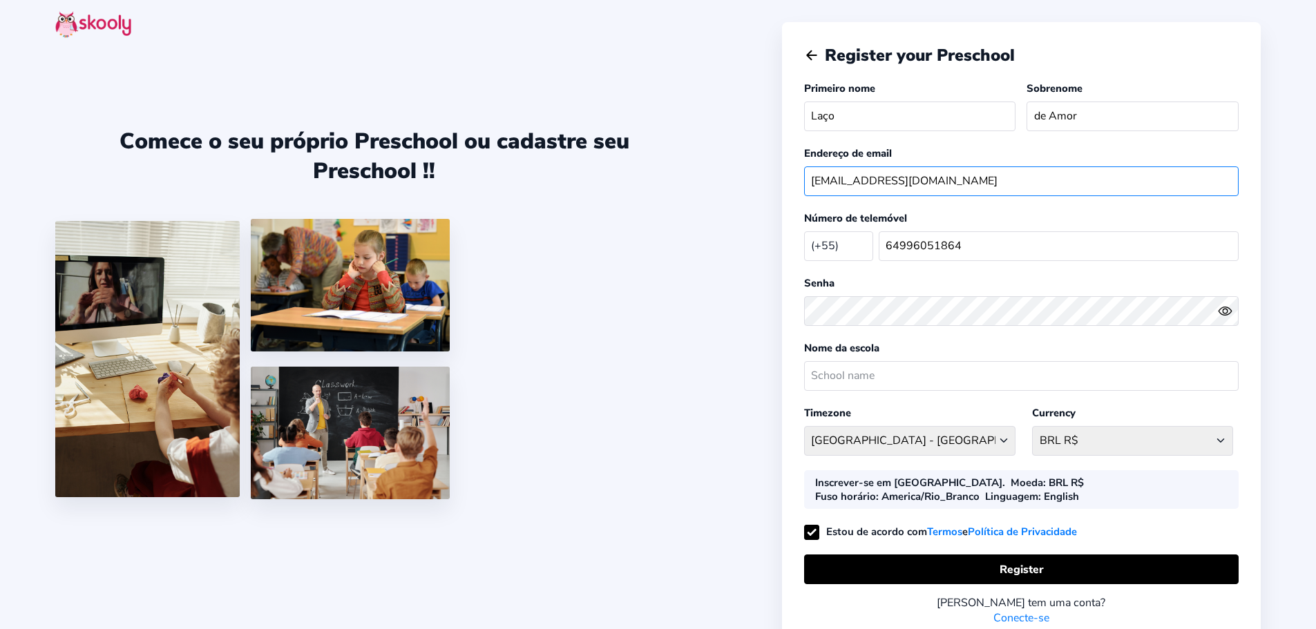
type input "[EMAIL_ADDRESS][DOMAIN_NAME]"
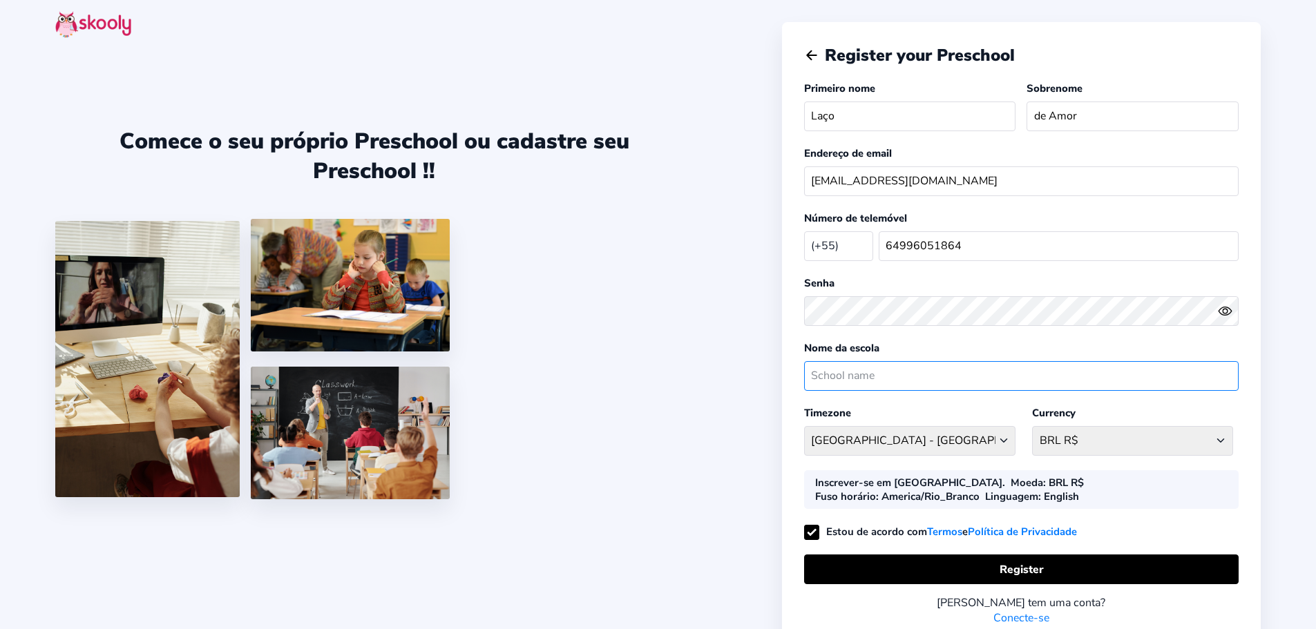
click at [912, 384] on input "text" at bounding box center [1021, 376] width 435 height 30
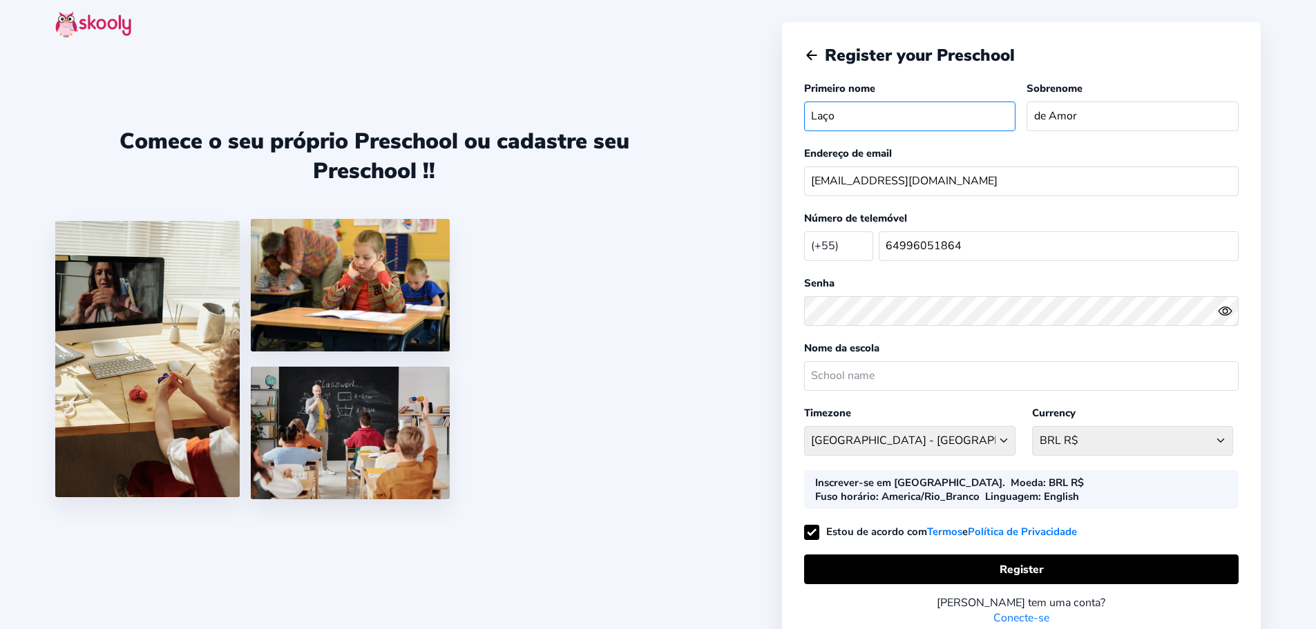
drag, startPoint x: 814, startPoint y: 119, endPoint x: 638, endPoint y: 139, distance: 177.3
click at [639, 139] on div "Comece o seu próprio Preschool ou cadastre seu Preschool !! Register your Presc…" at bounding box center [658, 347] width 1316 height 695
type input "[PERSON_NAME]"
drag, startPoint x: 1083, startPoint y: 114, endPoint x: 830, endPoint y: 133, distance: 253.6
click at [831, 133] on div "Primeiro nome Adriana Sobrenome de Amor" at bounding box center [1021, 109] width 435 height 56
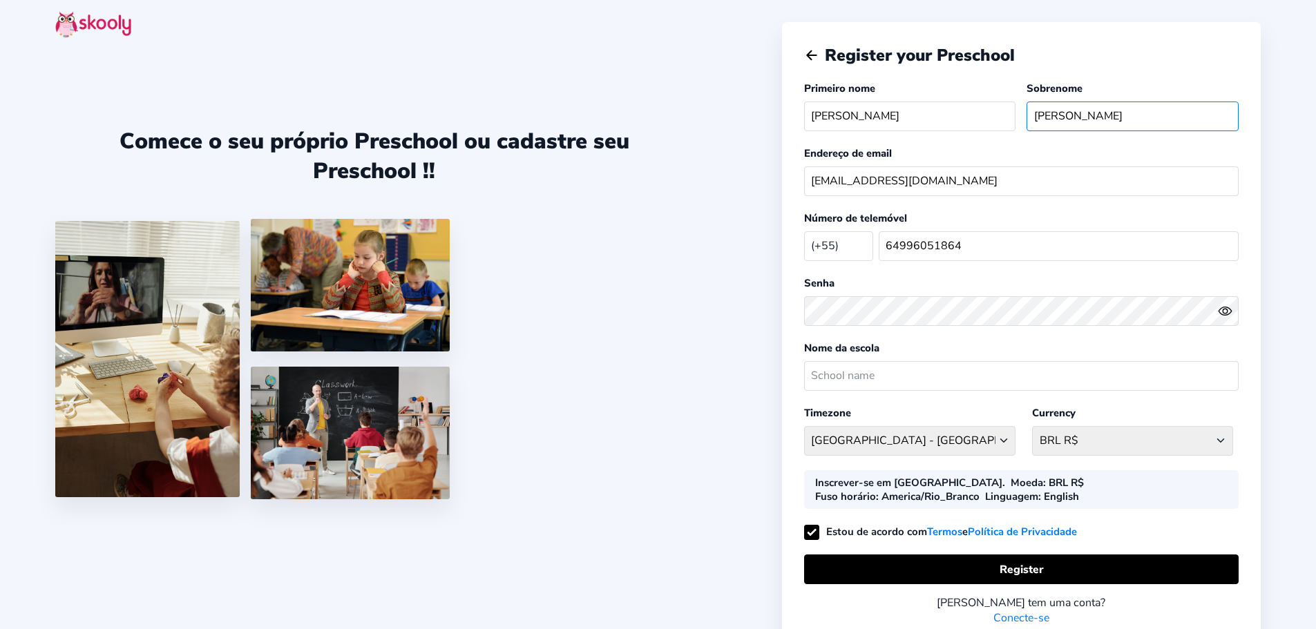
type input "Silva Cabral"
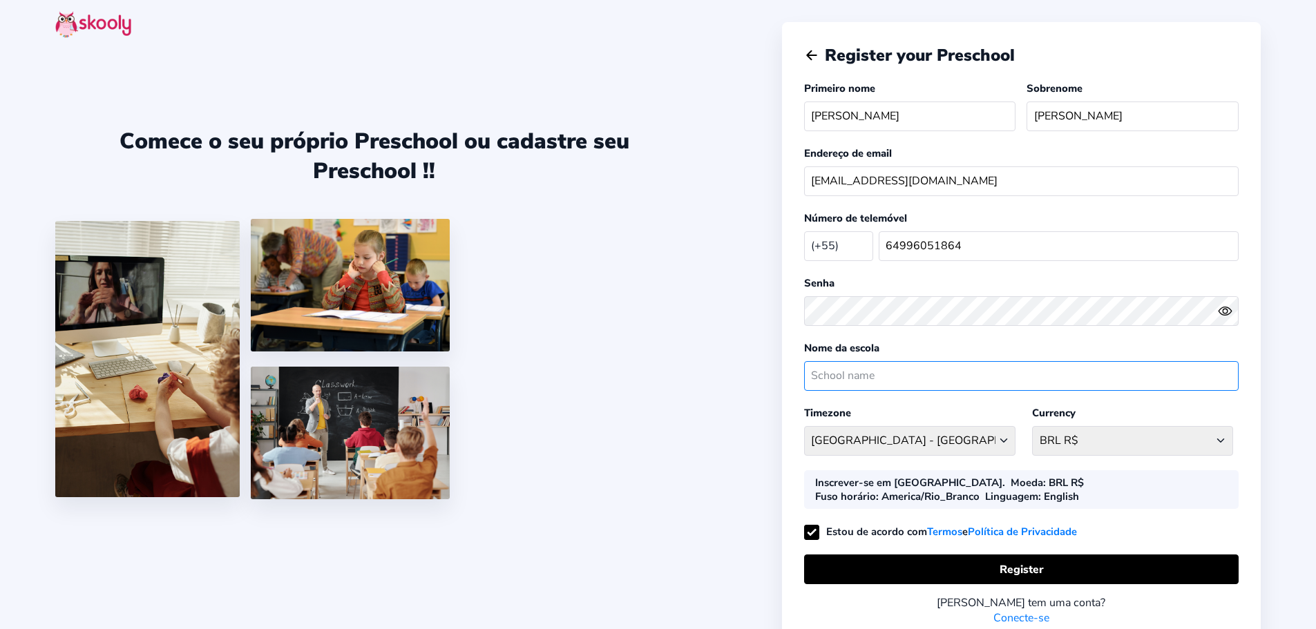
click at [852, 375] on input "text" at bounding box center [1021, 376] width 435 height 30
type input "Laço de Amor"
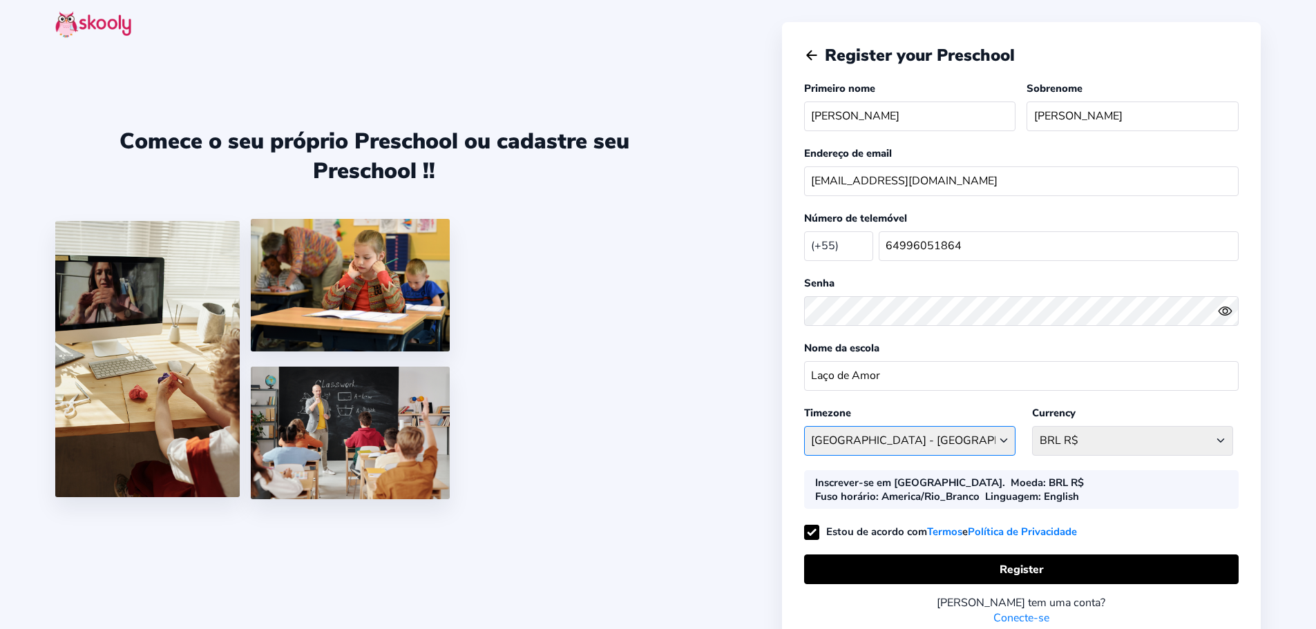
click at [985, 447] on select "[GEOGRAPHIC_DATA]/[GEOGRAPHIC_DATA] [GEOGRAPHIC_DATA] - [GEOGRAPHIC_DATA]/[GEOG…" at bounding box center [910, 441] width 212 height 30
select select "America/Rio_Branco"
click at [804, 426] on select "[GEOGRAPHIC_DATA]/[GEOGRAPHIC_DATA] [GEOGRAPHIC_DATA] - [GEOGRAPHIC_DATA]/[GEOG…" at bounding box center [910, 441] width 212 height 30
click at [1110, 446] on select "BRL R$ Afghanistan AFN - ؋. Albania ALL - L Algeria DZD - دج AmericanSamoa USD …" at bounding box center [1132, 441] width 201 height 30
click at [1075, 440] on select "BRL R$ Afghanistan AFN - ؋. Albania ALL - L Algeria DZD - دج AmericanSamoa USD …" at bounding box center [1132, 441] width 201 height 30
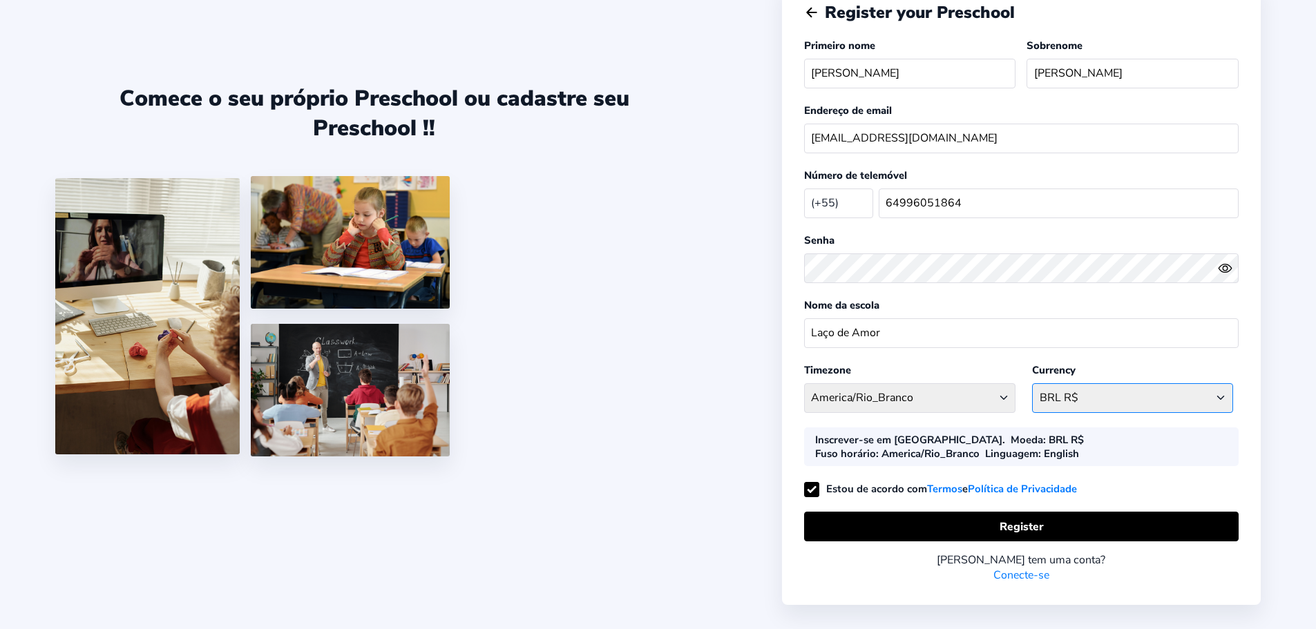
scroll to position [66, 0]
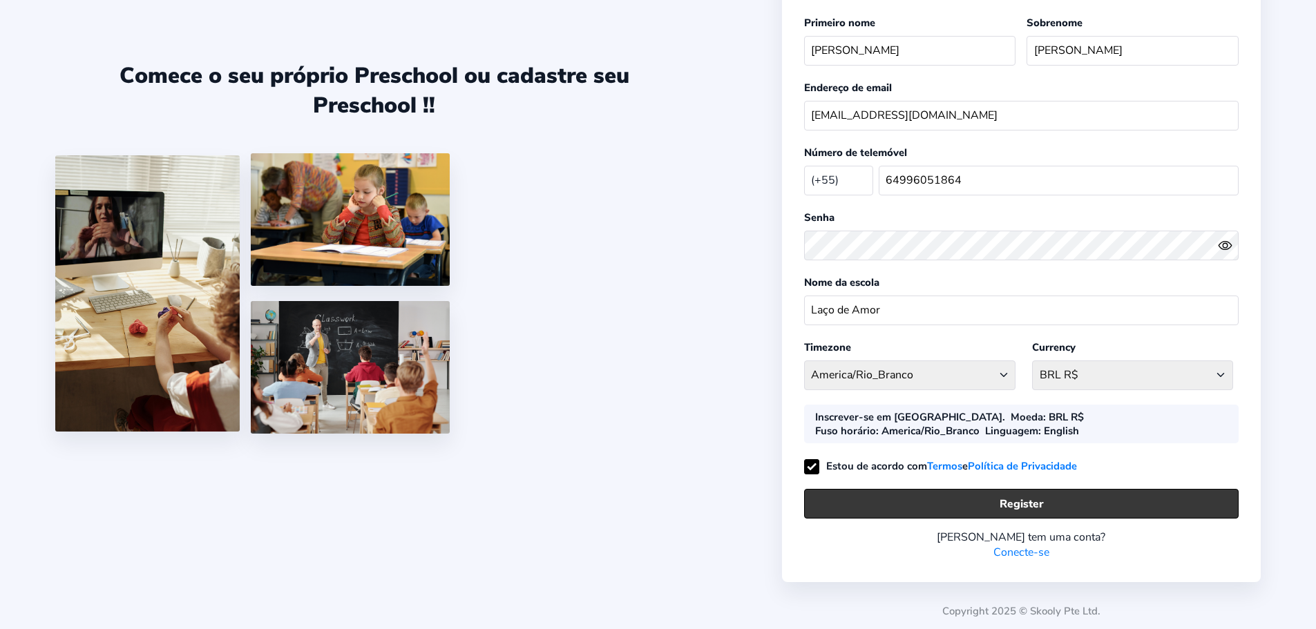
click at [990, 498] on button "Register" at bounding box center [1021, 504] width 435 height 30
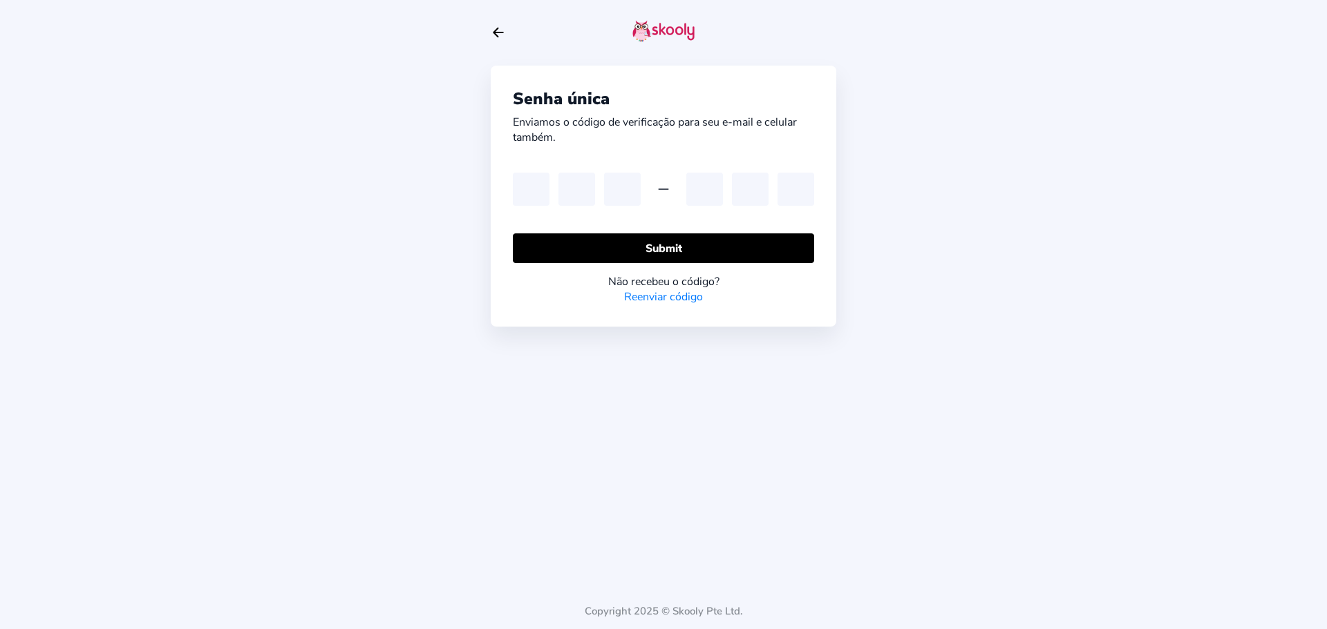
click at [498, 30] on icon "Arrow Back" at bounding box center [498, 32] width 15 height 15
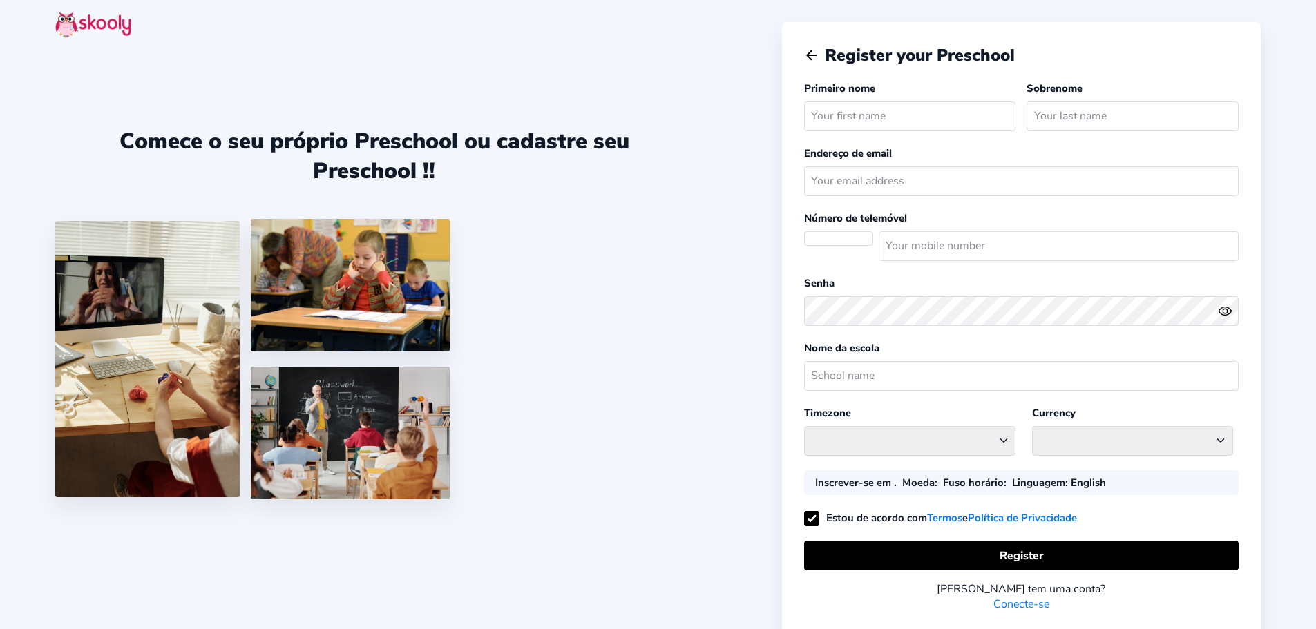
select select
select select "[GEOGRAPHIC_DATA]/[GEOGRAPHIC_DATA]"
select select "CHF CHF"
select select "CH"
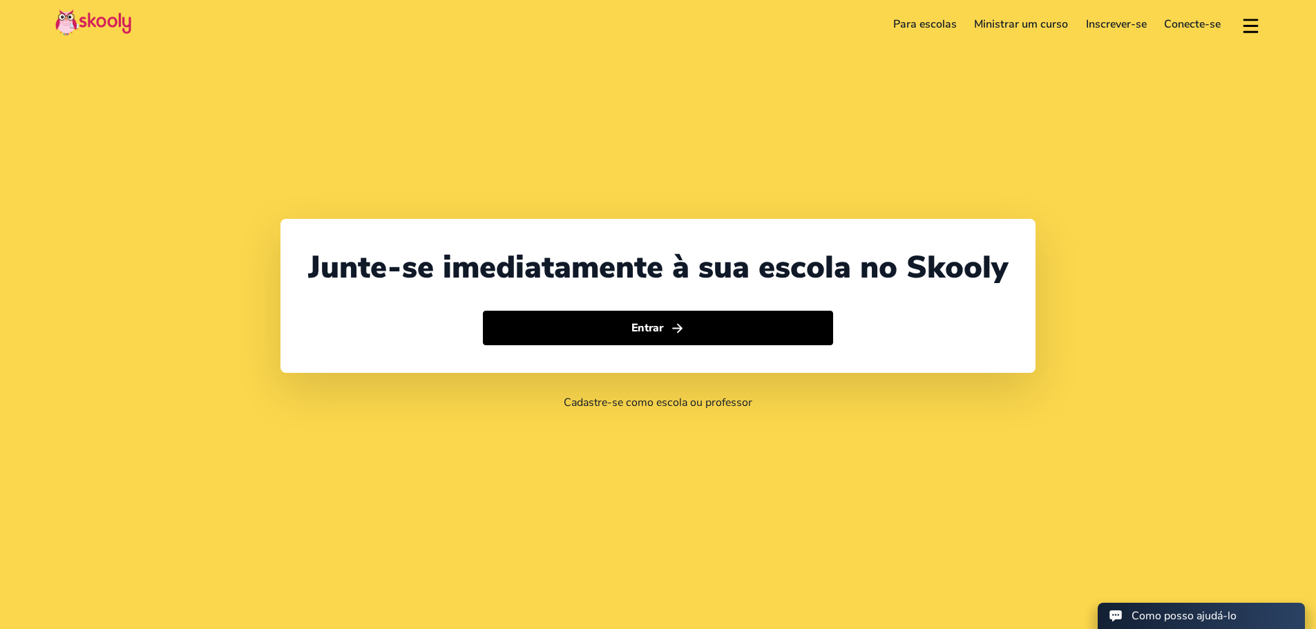
select select "41"
select select "[GEOGRAPHIC_DATA]"
select select "[GEOGRAPHIC_DATA]/[GEOGRAPHIC_DATA]"
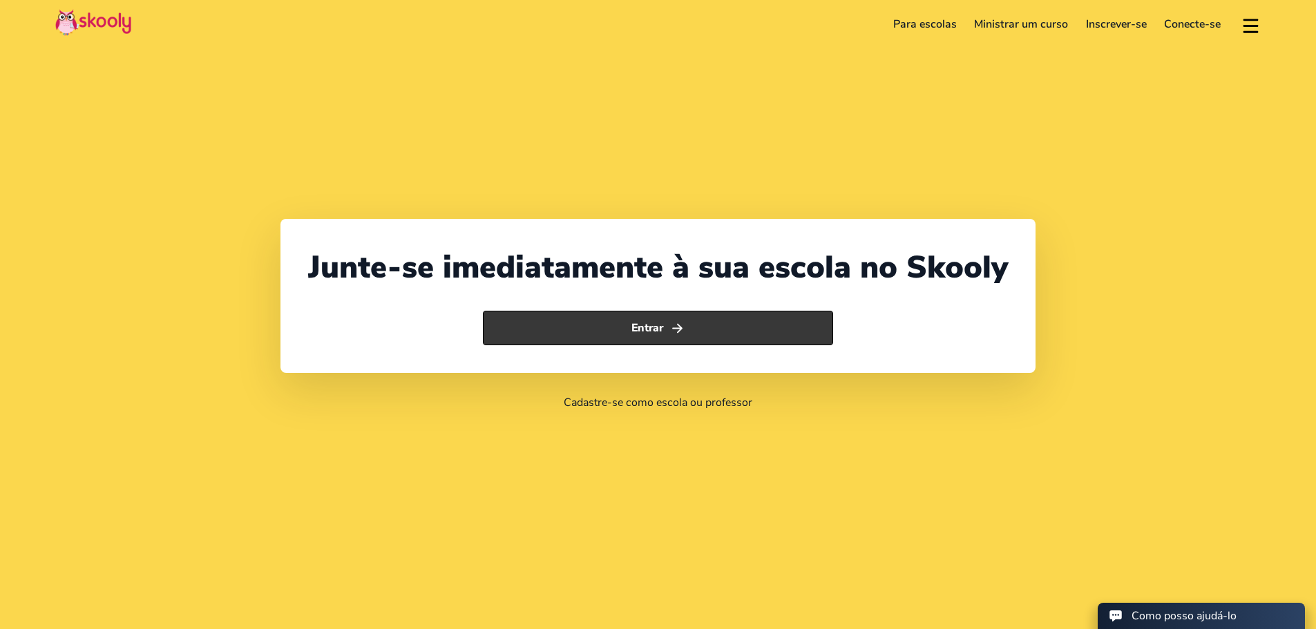
click at [714, 321] on button "Entrar" at bounding box center [658, 328] width 350 height 35
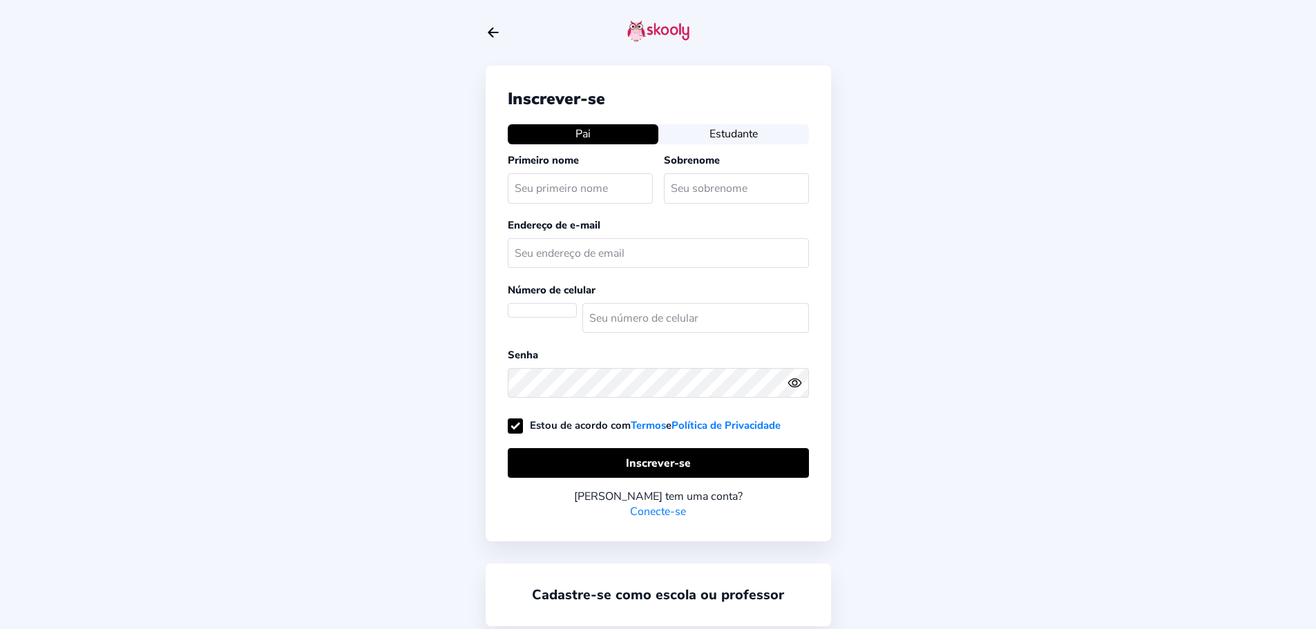
select select "CH"
click at [588, 187] on input "text" at bounding box center [580, 188] width 145 height 30
type input "ADRIANA"
drag, startPoint x: 634, startPoint y: 184, endPoint x: 582, endPoint y: 173, distance: 53.7
click at [584, 173] on div "Primeiro nome ADRIANA Sobrenome NUNES" at bounding box center [658, 181] width 301 height 56
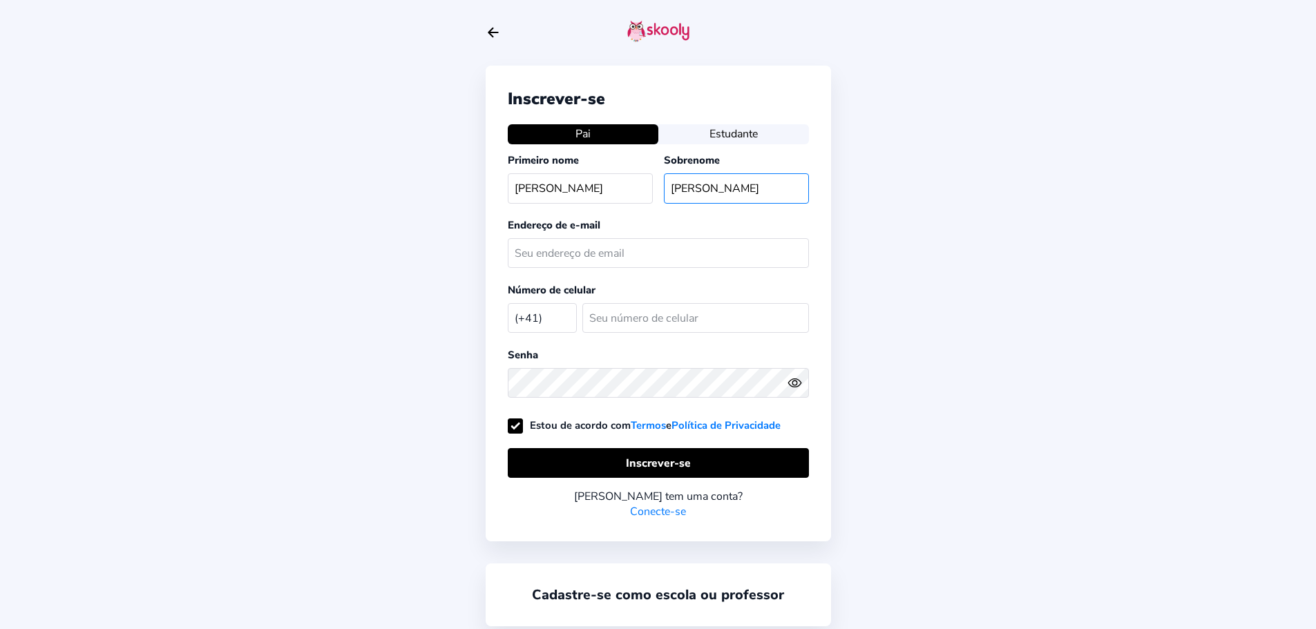
type input "CABRAL"
type input "[EMAIL_ADDRESS][DOMAIN_NAME]"
click at [613, 326] on input "number" at bounding box center [695, 318] width 227 height 30
type input "64996051864"
click at [544, 317] on select "Afeganistão (+93) [GEOGRAPHIC_DATA] (+355) [GEOGRAPHIC_DATA] (+213) [GEOGRAPHIC…" at bounding box center [542, 317] width 69 height 28
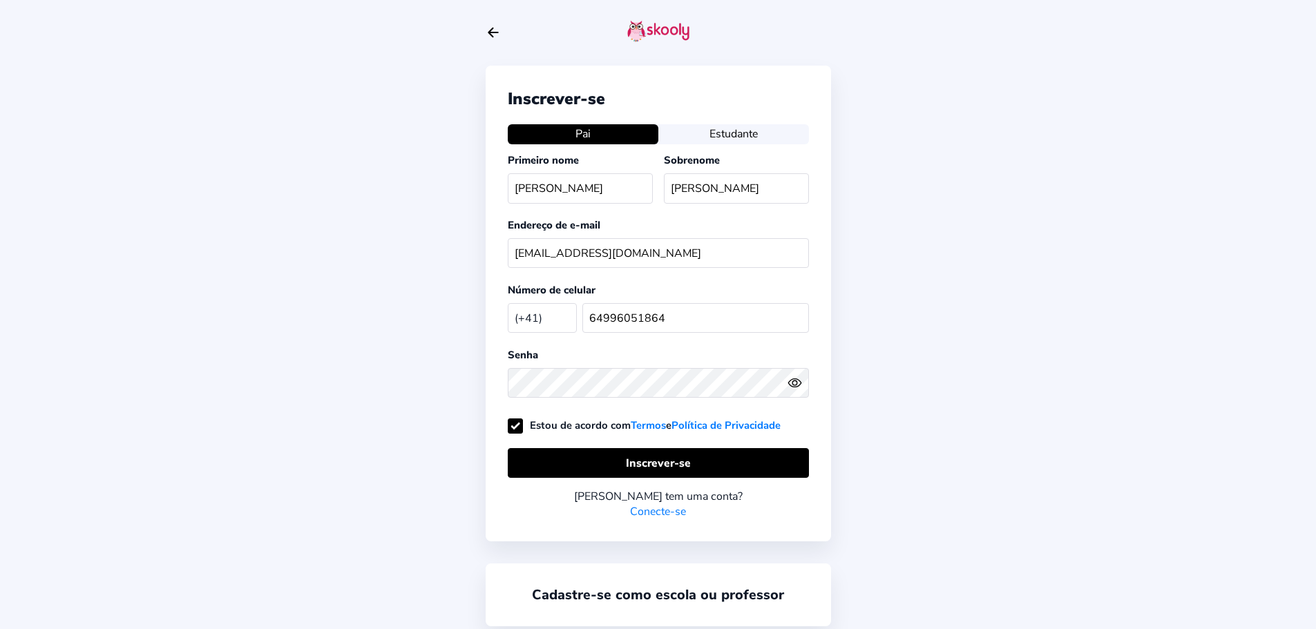
select select "BR"
click at [508, 303] on select "Afeganistão (+93) [GEOGRAPHIC_DATA] (+355) [GEOGRAPHIC_DATA] (+213) [GEOGRAPHIC…" at bounding box center [542, 317] width 69 height 28
click at [533, 316] on select "Afeganistão (+93) [GEOGRAPHIC_DATA] (+355) [GEOGRAPHIC_DATA] (+213) [GEOGRAPHIC…" at bounding box center [542, 317] width 69 height 28
click at [508, 303] on select "Afeganistão (+93) [GEOGRAPHIC_DATA] (+355) [GEOGRAPHIC_DATA] (+213) [GEOGRAPHIC…" at bounding box center [542, 317] width 69 height 28
click at [532, 319] on select "Afeganistão (+93) [GEOGRAPHIC_DATA] (+355) [GEOGRAPHIC_DATA] (+213) [GEOGRAPHIC…" at bounding box center [542, 317] width 69 height 28
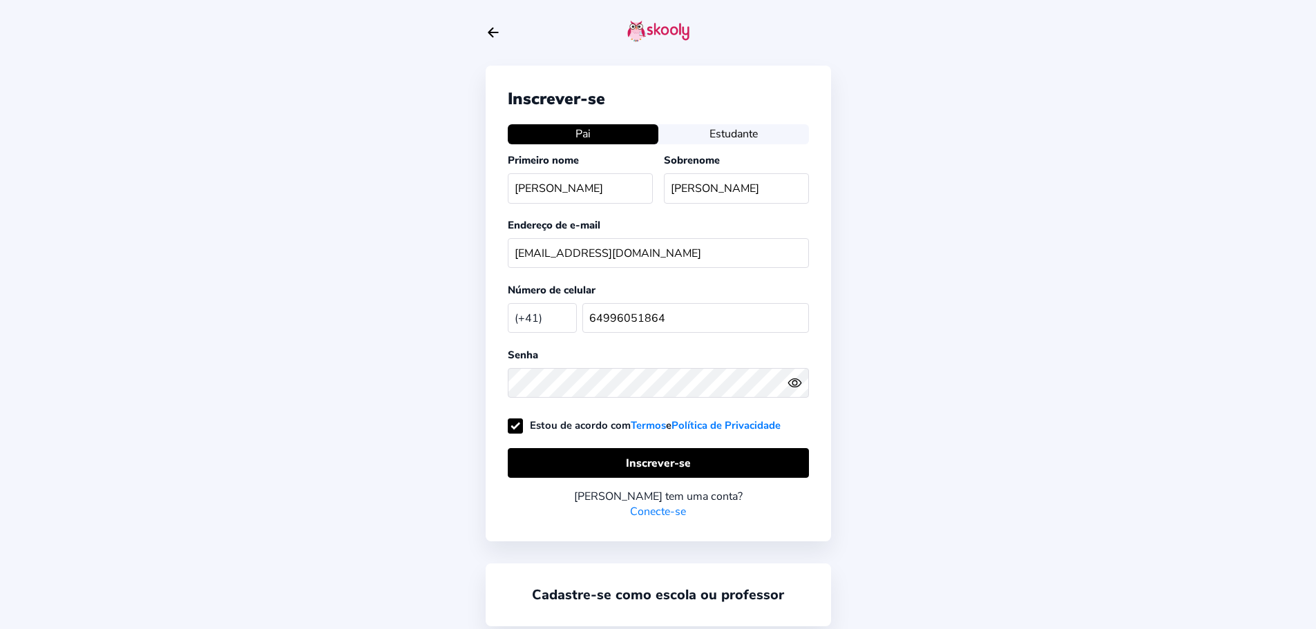
click at [508, 303] on select "Afeganistão (+93) [GEOGRAPHIC_DATA] (+355) [GEOGRAPHIC_DATA] (+213) [GEOGRAPHIC…" at bounding box center [542, 317] width 69 height 28
click at [549, 290] on font "Número de celular" at bounding box center [552, 290] width 88 height 14
click at [551, 315] on select "Afeganistão (+93) [GEOGRAPHIC_DATA] (+355) [GEOGRAPHIC_DATA] (+213) [GEOGRAPHIC…" at bounding box center [542, 317] width 69 height 28
click at [508, 303] on select "Afeganistão (+93) [GEOGRAPHIC_DATA] (+355) [GEOGRAPHIC_DATA] (+213) [GEOGRAPHIC…" at bounding box center [542, 317] width 69 height 28
click at [553, 319] on select "Afeganistão (+93) [GEOGRAPHIC_DATA] (+355) [GEOGRAPHIC_DATA] (+213) [GEOGRAPHIC…" at bounding box center [542, 317] width 69 height 28
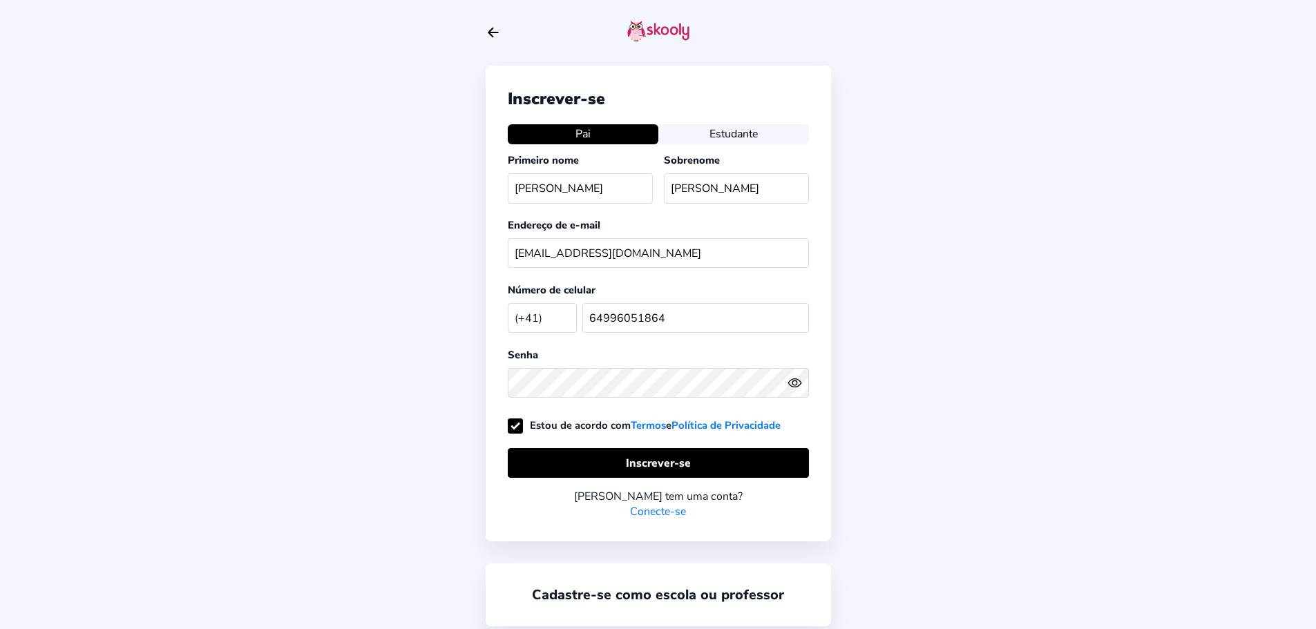
click at [508, 303] on select "Afeganistão (+93) [GEOGRAPHIC_DATA] (+355) [GEOGRAPHIC_DATA] (+213) [GEOGRAPHIC…" at bounding box center [542, 317] width 69 height 28
click at [554, 312] on select "Afeganistão (+93) [GEOGRAPHIC_DATA] (+355) [GEOGRAPHIC_DATA] (+213) [GEOGRAPHIC…" at bounding box center [542, 317] width 69 height 28
click at [508, 303] on select "Afeganistão (+93) [GEOGRAPHIC_DATA] (+355) [GEOGRAPHIC_DATA] (+213) [GEOGRAPHIC…" at bounding box center [542, 317] width 69 height 28
click at [594, 296] on font "Número de celular" at bounding box center [552, 290] width 88 height 14
drag, startPoint x: 679, startPoint y: 321, endPoint x: 471, endPoint y: 319, distance: 207.3
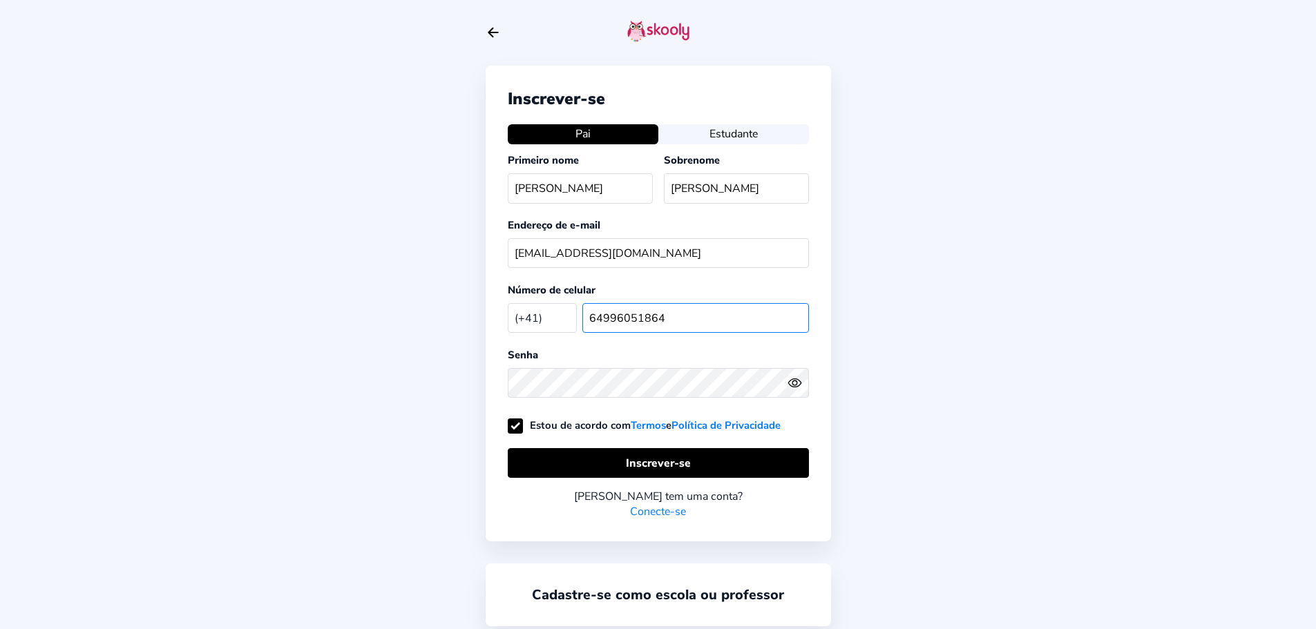
click at [473, 319] on div "Inscrever-se Pai Estudante Primeiro nome ADRIANA Sobrenome CABRAL Endereço de e…" at bounding box center [658, 331] width 1316 height 663
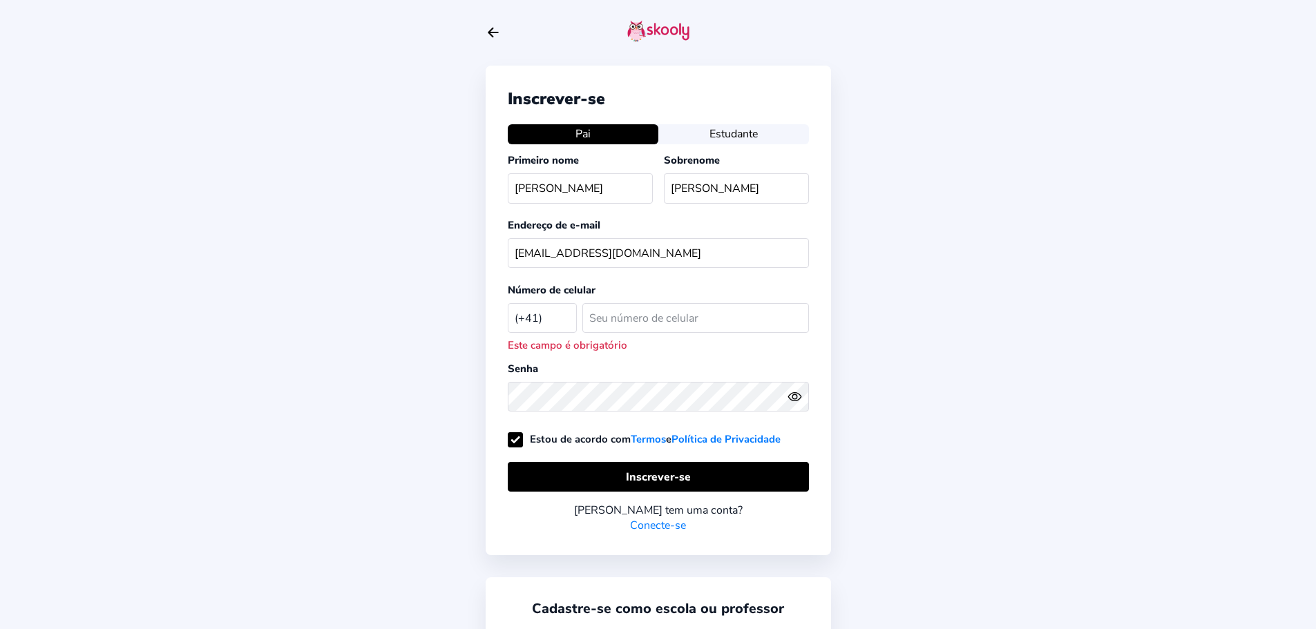
click at [552, 319] on select "Afeganistão (+93) [GEOGRAPHIC_DATA] (+355) [GEOGRAPHIC_DATA] (+213) [GEOGRAPHIC…" at bounding box center [542, 317] width 69 height 28
click at [508, 303] on select "Afeganistão (+93) [GEOGRAPHIC_DATA] (+355) [GEOGRAPHIC_DATA] (+213) [GEOGRAPHIC…" at bounding box center [542, 317] width 69 height 28
click at [538, 317] on select "Afeganistão (+93) [GEOGRAPHIC_DATA] (+355) [GEOGRAPHIC_DATA] (+213) [GEOGRAPHIC…" at bounding box center [542, 317] width 69 height 28
click at [508, 303] on select "Afeganistão (+93) [GEOGRAPHIC_DATA] (+355) [GEOGRAPHIC_DATA] (+213) [GEOGRAPHIC…" at bounding box center [542, 317] width 69 height 28
click at [531, 318] on select "Afeganistão (+93) [GEOGRAPHIC_DATA] (+355) [GEOGRAPHIC_DATA] (+213) [GEOGRAPHIC…" at bounding box center [542, 317] width 69 height 28
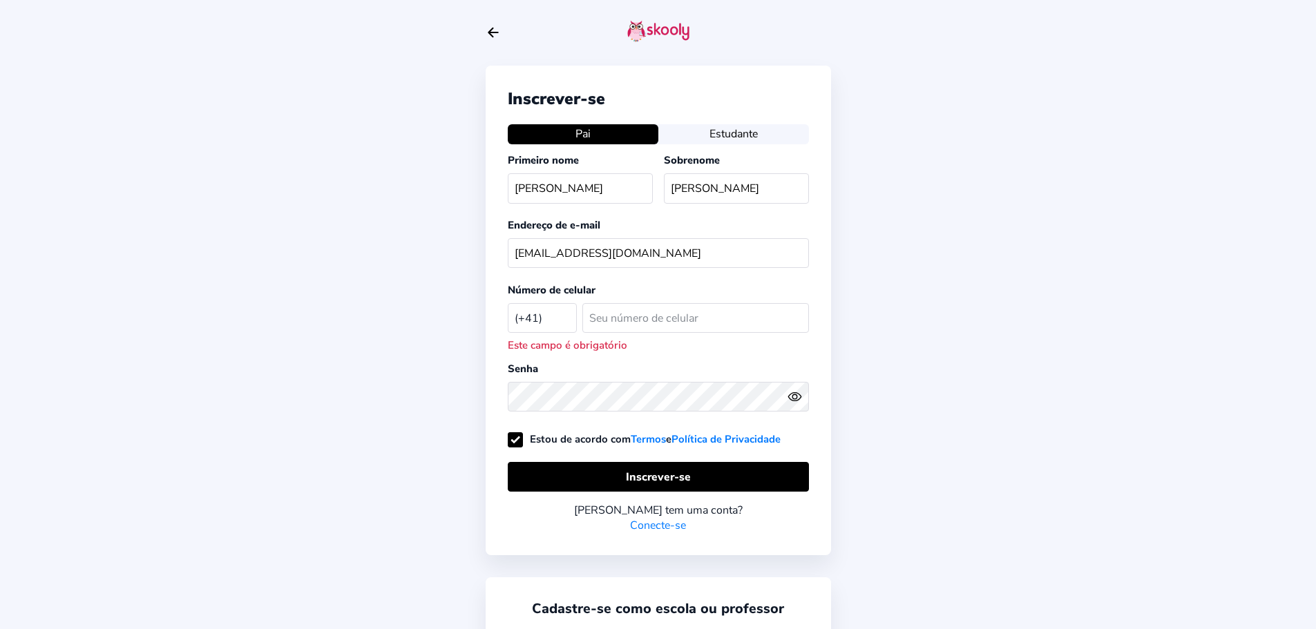
click at [683, 360] on div "Inscrever-se Pai Estudante Primeiro nome ADRIANA Sobrenome CABRAL Endereço de e…" at bounding box center [658, 311] width 345 height 490
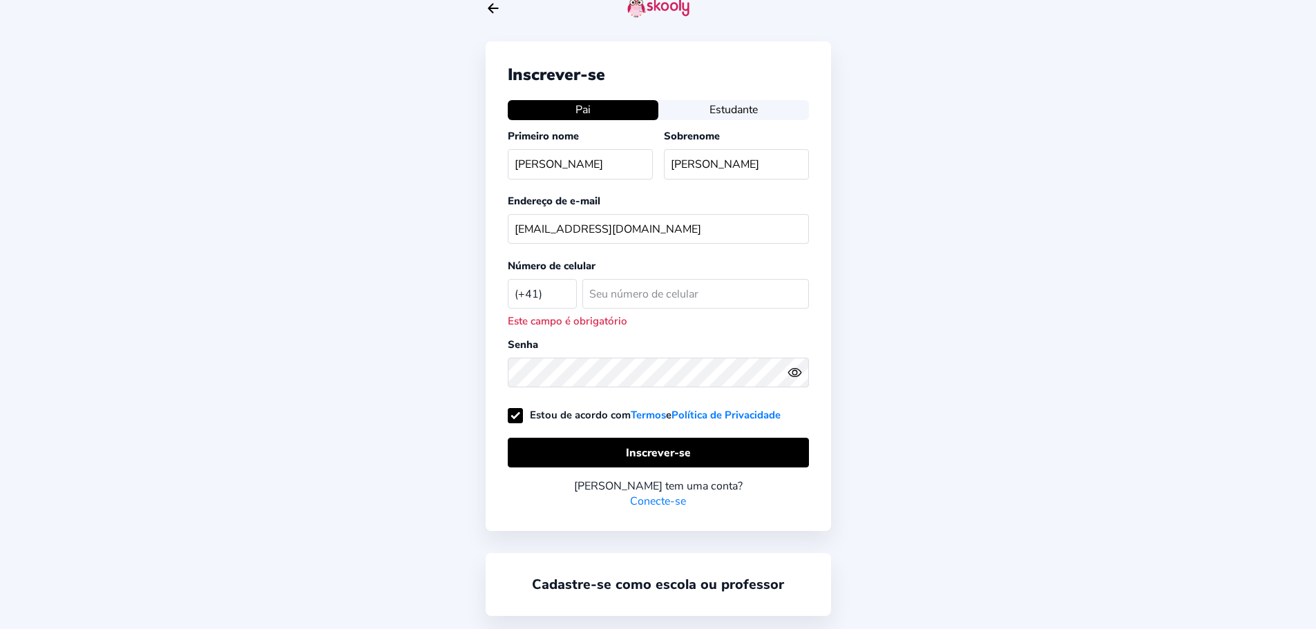
scroll to position [47, 0]
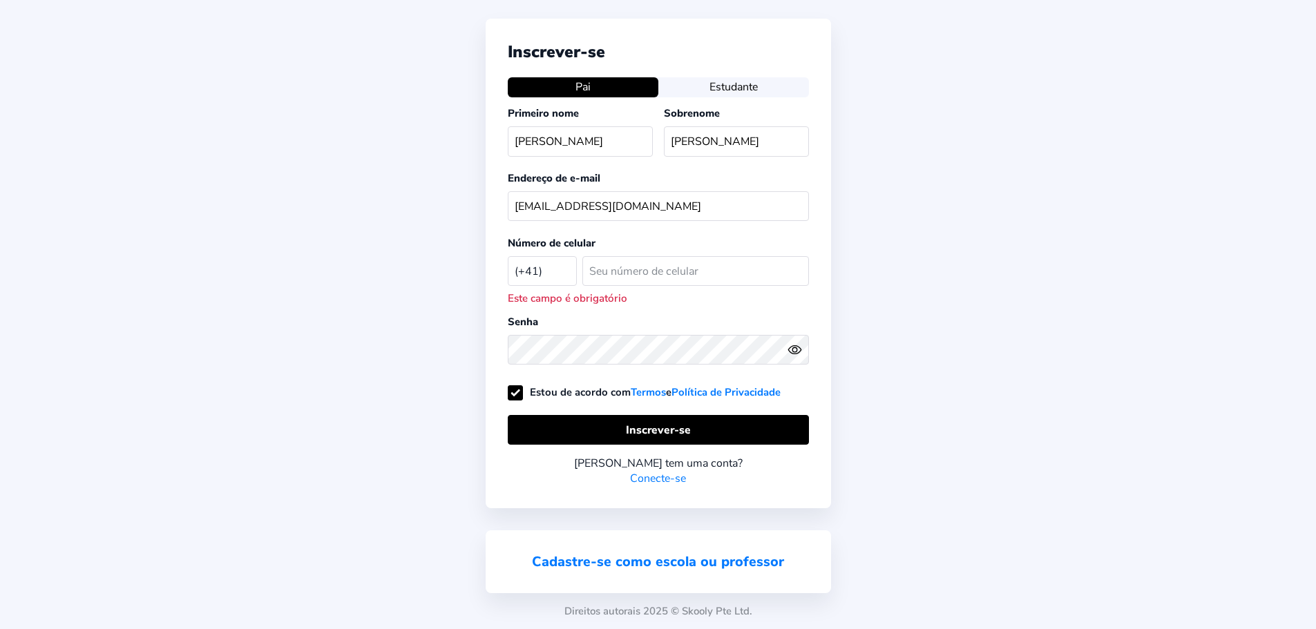
click at [690, 558] on font "Cadastre-se como escola ou professor" at bounding box center [658, 562] width 252 height 19
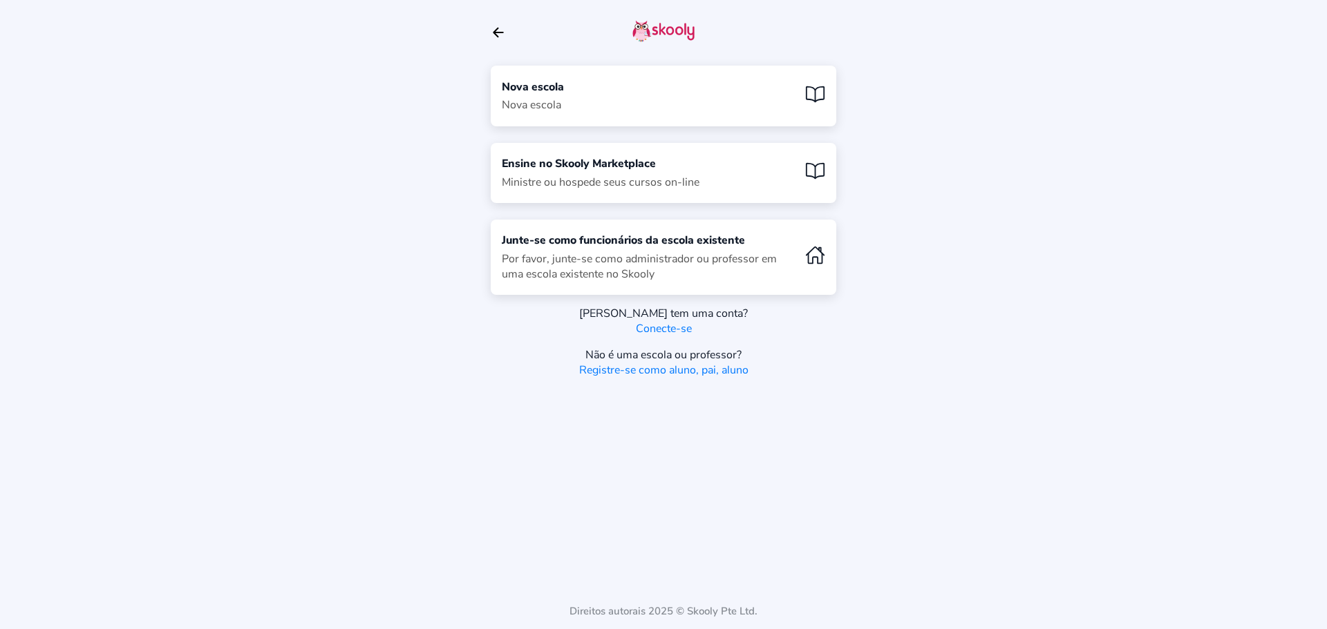
click at [822, 90] on icon "Book" at bounding box center [815, 94] width 20 height 20
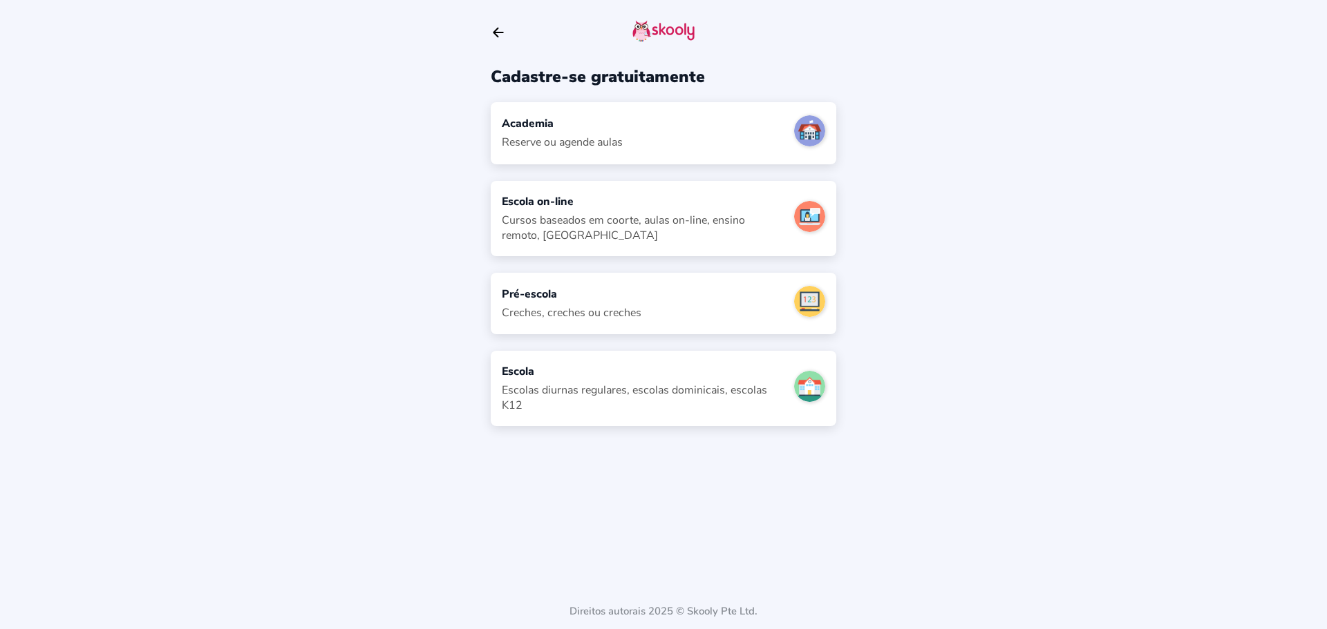
click at [809, 304] on img at bounding box center [809, 301] width 31 height 31
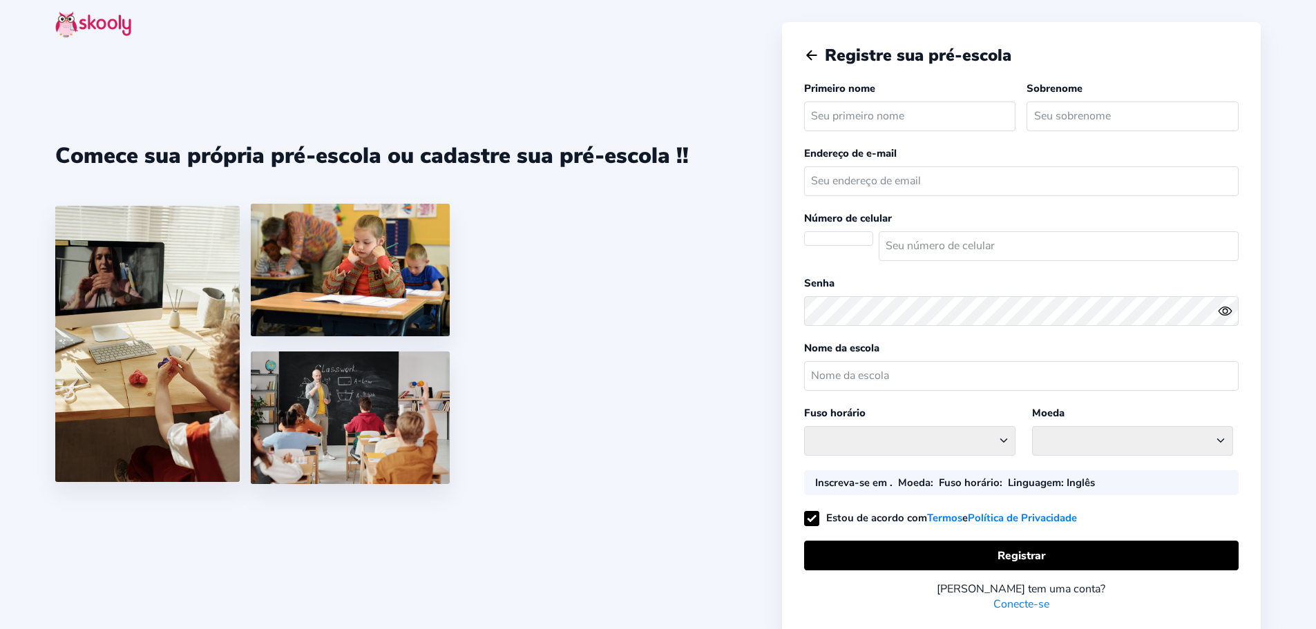
select select
select select "[GEOGRAPHIC_DATA]/[GEOGRAPHIC_DATA]"
select select "CHF CHF"
select select "CH"
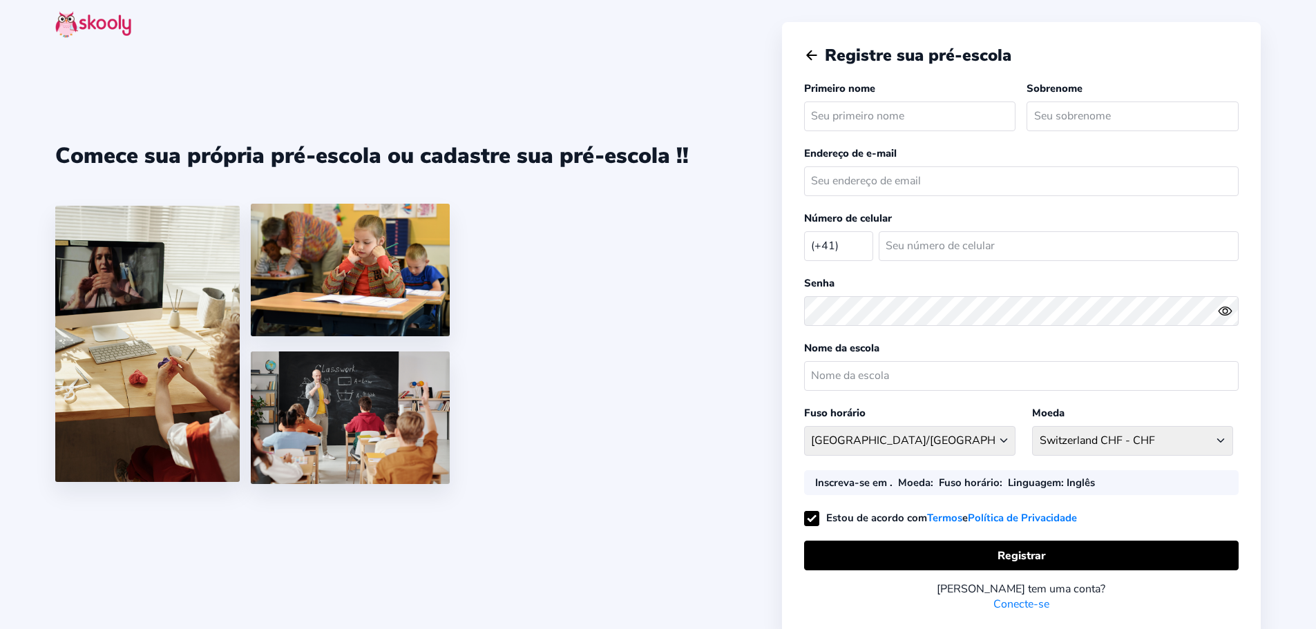
click at [940, 118] on input "text" at bounding box center [910, 117] width 212 height 30
type input "[PERSON_NAME]"
click at [864, 178] on input "email" at bounding box center [1021, 182] width 435 height 30
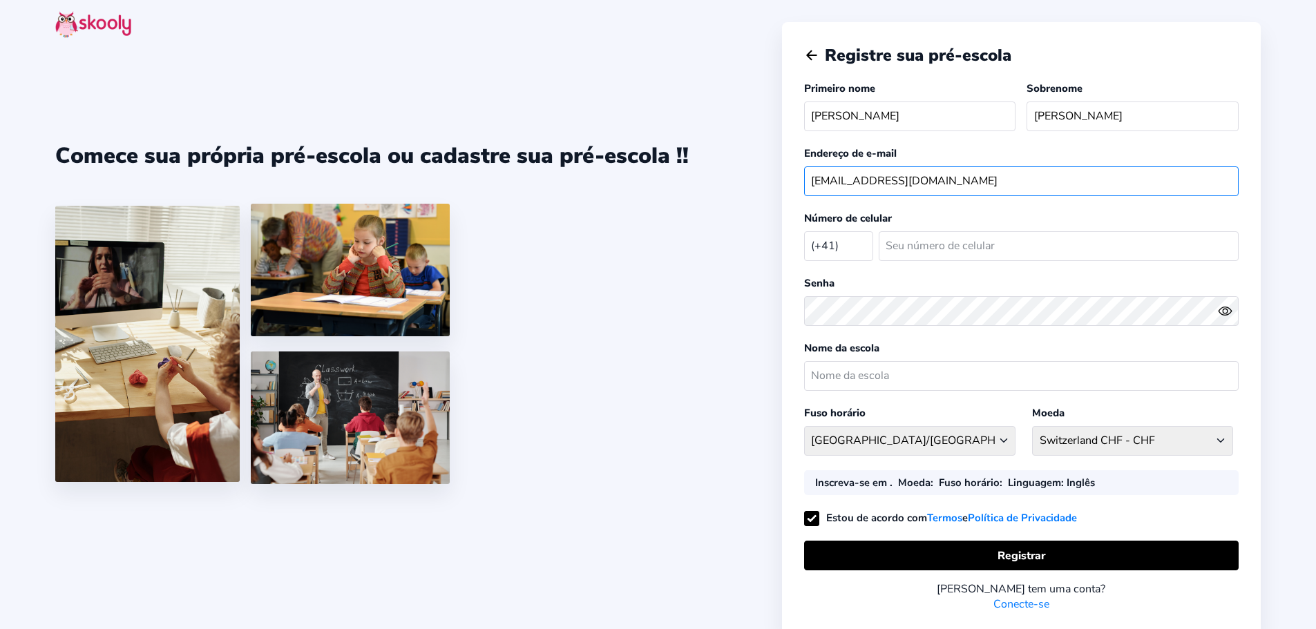
type input "[EMAIL_ADDRESS][DOMAIN_NAME]"
click at [855, 242] on select "Afeganistão (+93) [GEOGRAPHIC_DATA] (+355) [GEOGRAPHIC_DATA] (+213) [GEOGRAPHIC…" at bounding box center [838, 245] width 69 height 28
select select "BR"
click at [804, 231] on select "Afeganistão (+93) [GEOGRAPHIC_DATA] (+355) [GEOGRAPHIC_DATA] (+213) [GEOGRAPHIC…" at bounding box center [838, 245] width 69 height 28
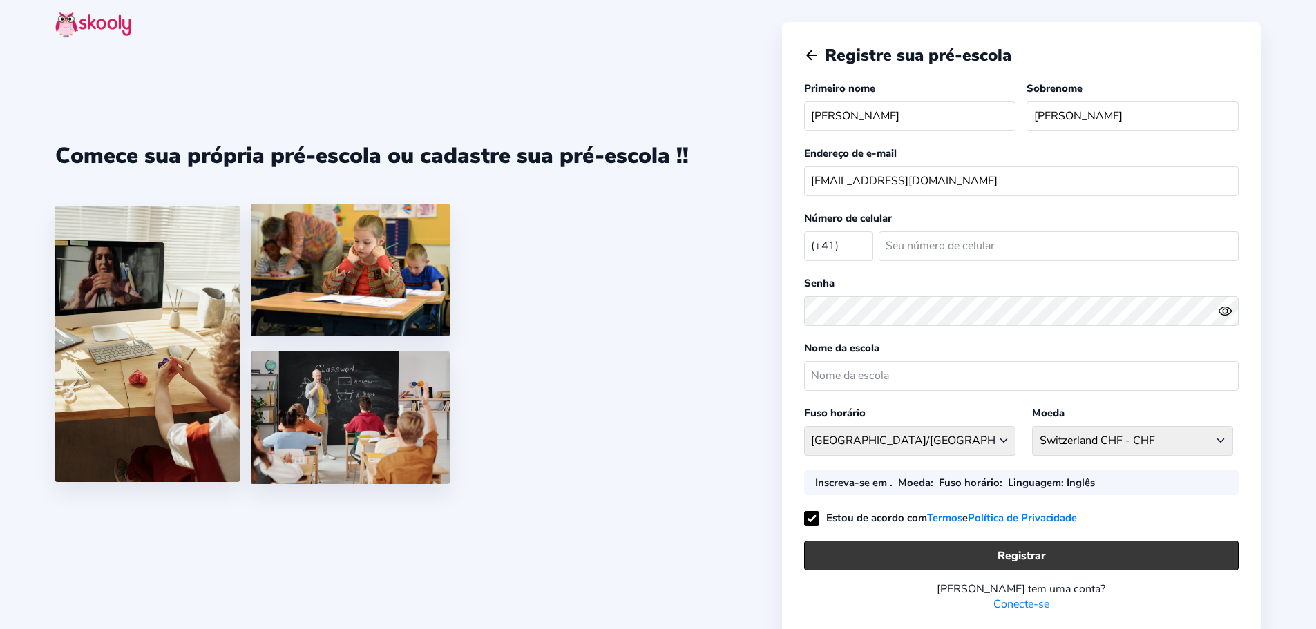
select select "America/Rio_Branco"
select select "BRL R$"
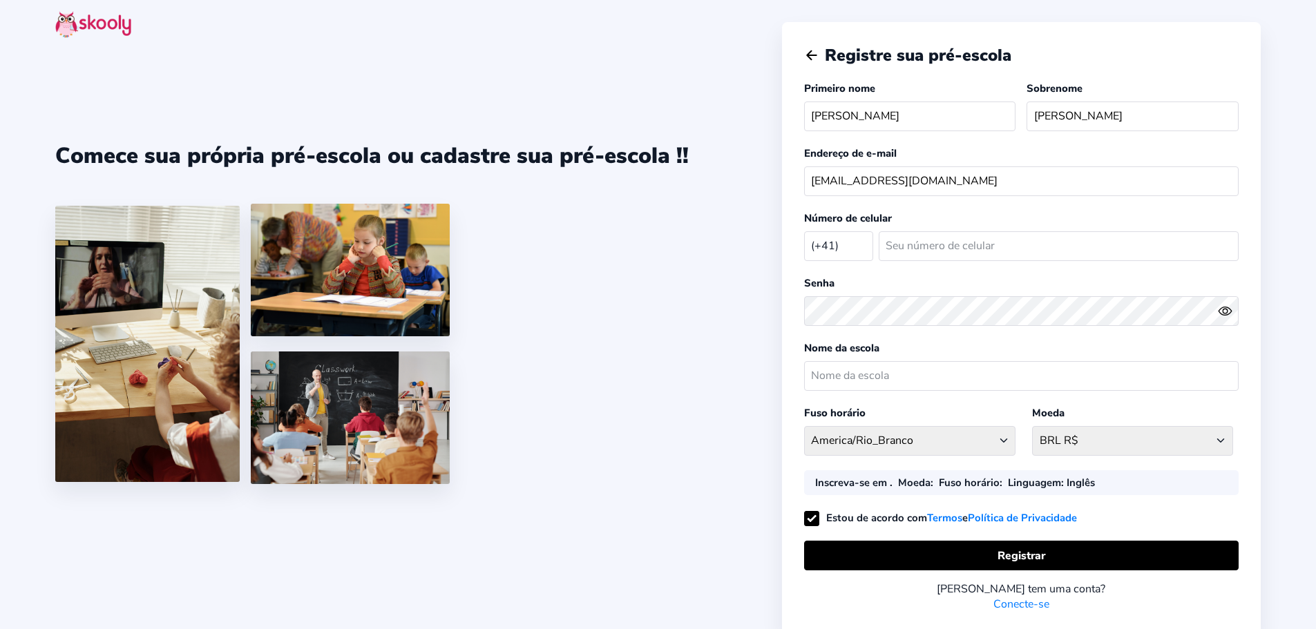
click at [833, 245] on select "Afeganistão (+93) [GEOGRAPHIC_DATA] (+355) [GEOGRAPHIC_DATA] (+213) [GEOGRAPHIC…" at bounding box center [838, 245] width 69 height 28
click at [804, 231] on select "Afeganistão (+93) [GEOGRAPHIC_DATA] (+355) [GEOGRAPHIC_DATA] (+213) [GEOGRAPHIC…" at bounding box center [838, 245] width 69 height 28
click at [919, 247] on input "number" at bounding box center [1059, 246] width 360 height 30
click at [893, 243] on input "number" at bounding box center [1059, 246] width 360 height 30
type input "64996051864"
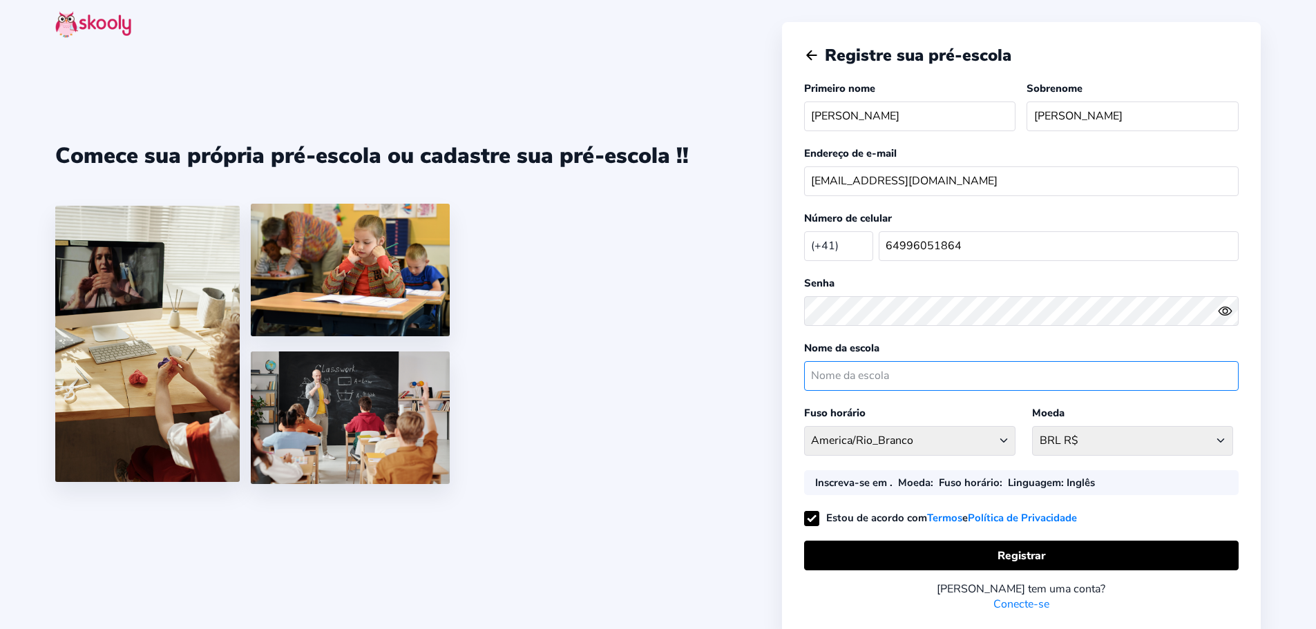
click at [906, 377] on input "text" at bounding box center [1021, 376] width 435 height 30
type input "Laço de Amor"
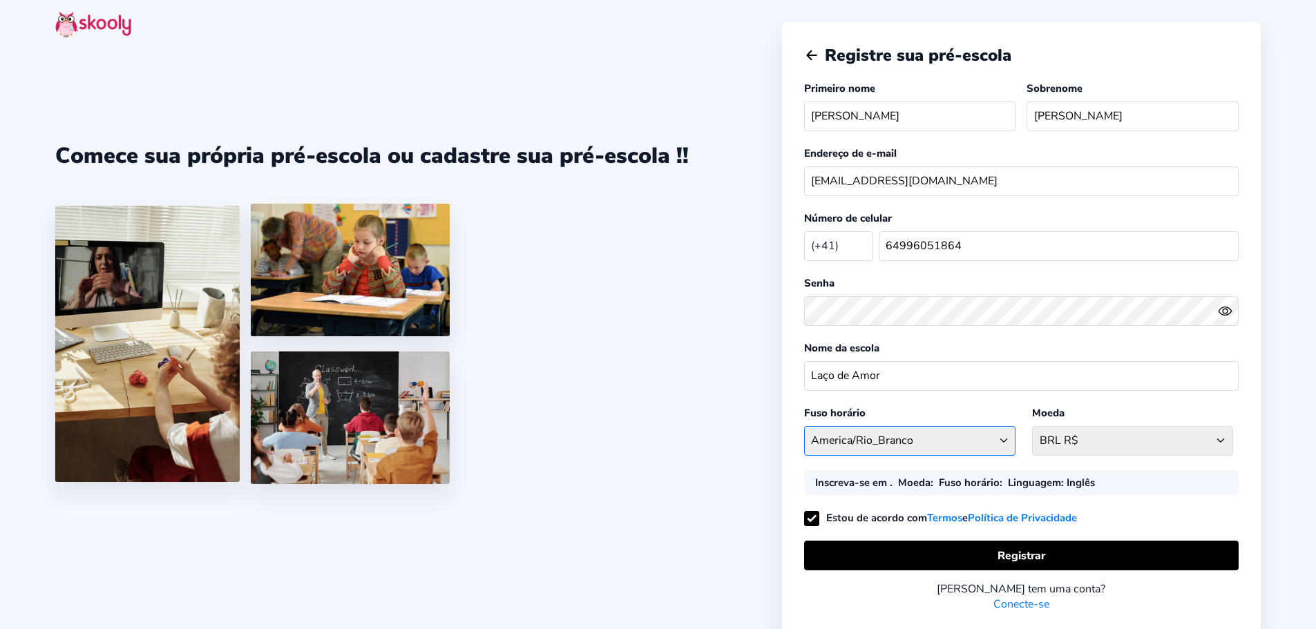
click at [926, 446] on select "[GEOGRAPHIC_DATA]/[GEOGRAPHIC_DATA] [GEOGRAPHIC_DATA] - [GEOGRAPHIC_DATA]/[GEOG…" at bounding box center [910, 441] width 212 height 30
click at [927, 439] on select "[GEOGRAPHIC_DATA]/[GEOGRAPHIC_DATA] [GEOGRAPHIC_DATA] - [GEOGRAPHIC_DATA]/[GEOG…" at bounding box center [910, 441] width 212 height 30
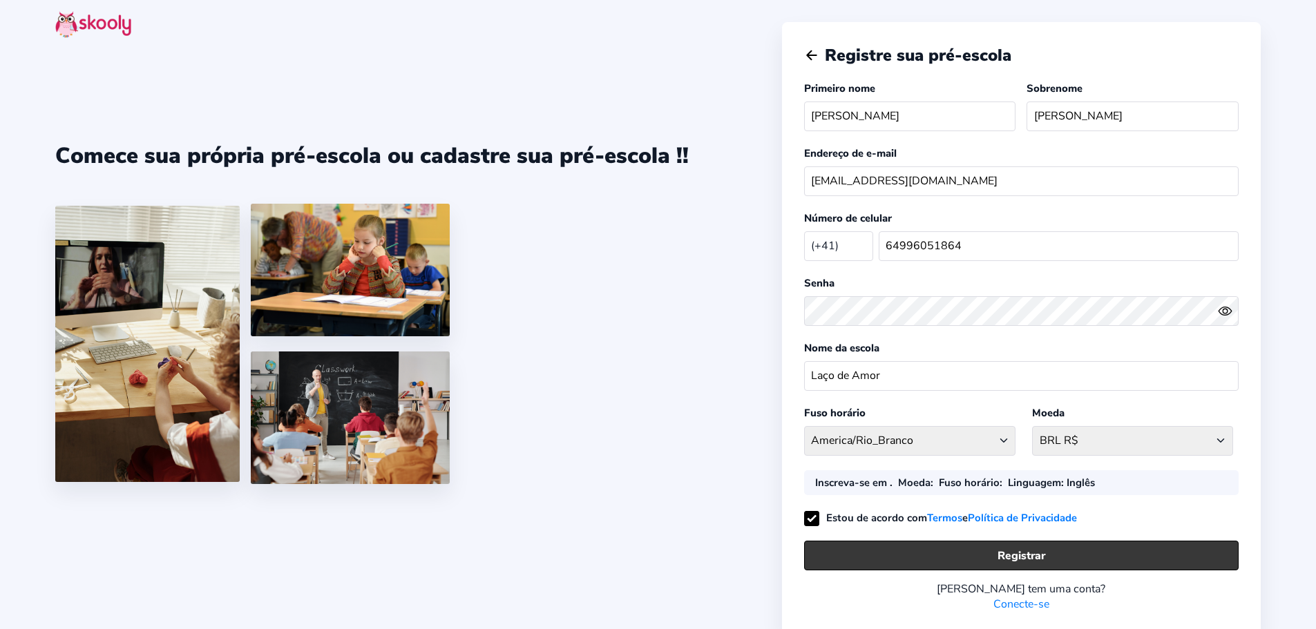
click at [980, 555] on button "Registrar" at bounding box center [1021, 556] width 435 height 30
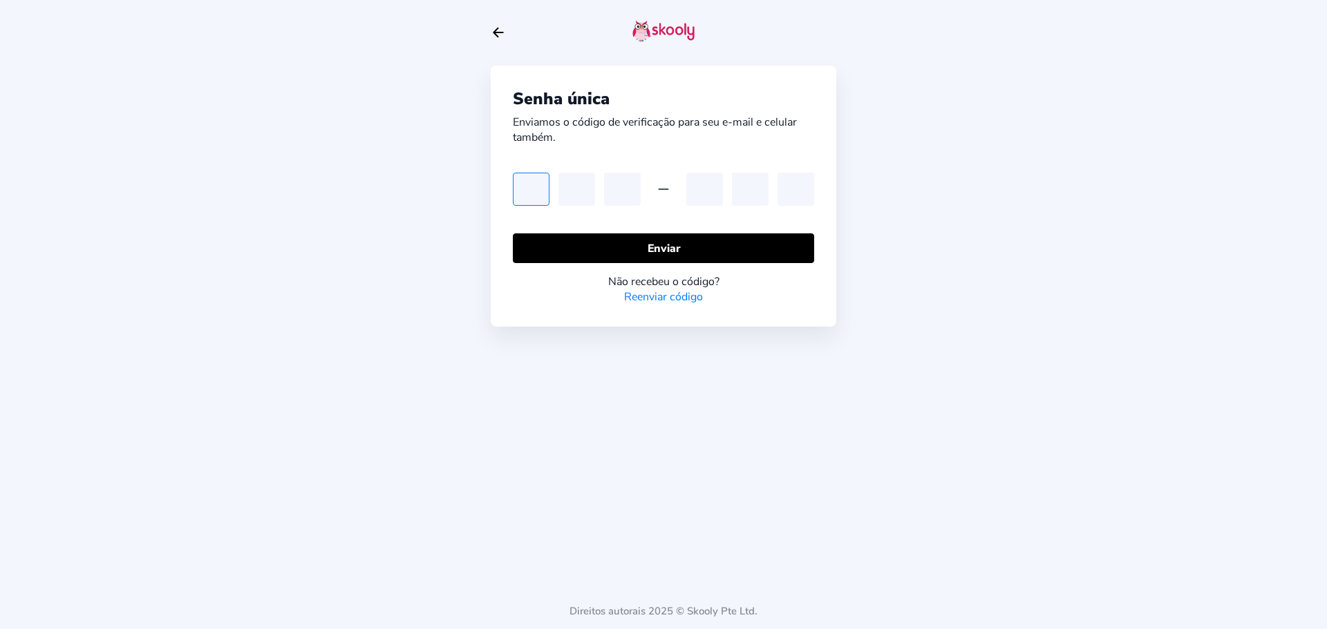
paste input "0"
type input "0"
type input "4"
type input "1"
type input "2"
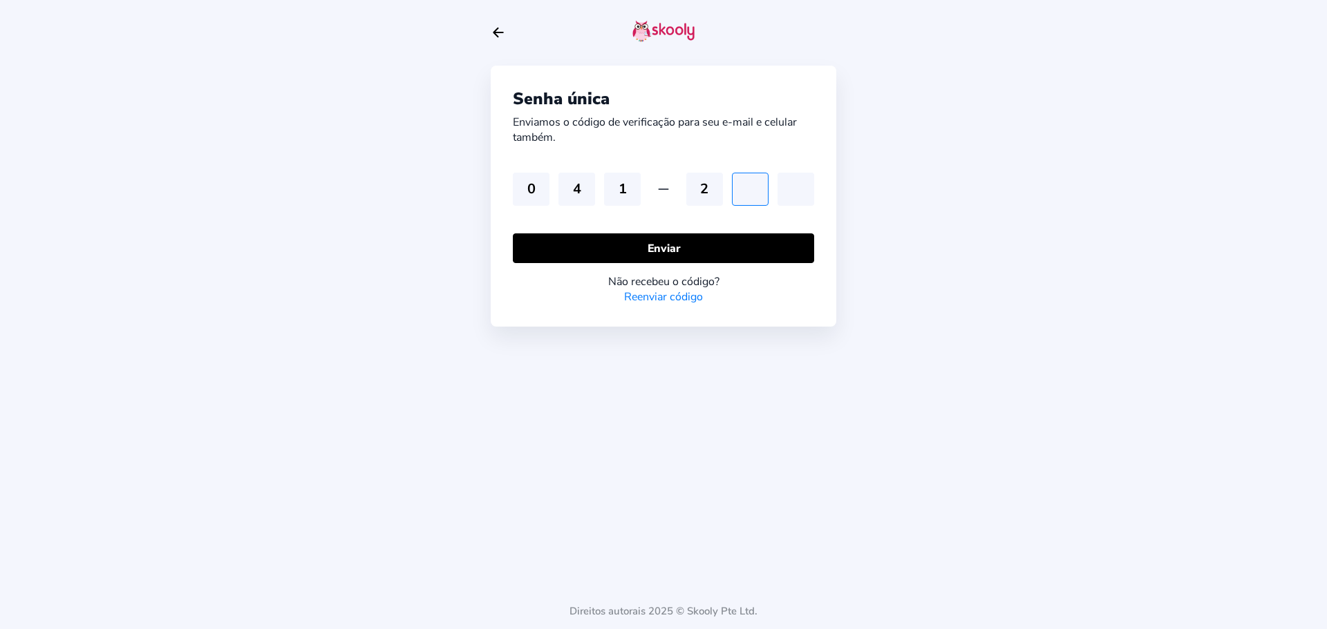
type input "9"
type input "7"
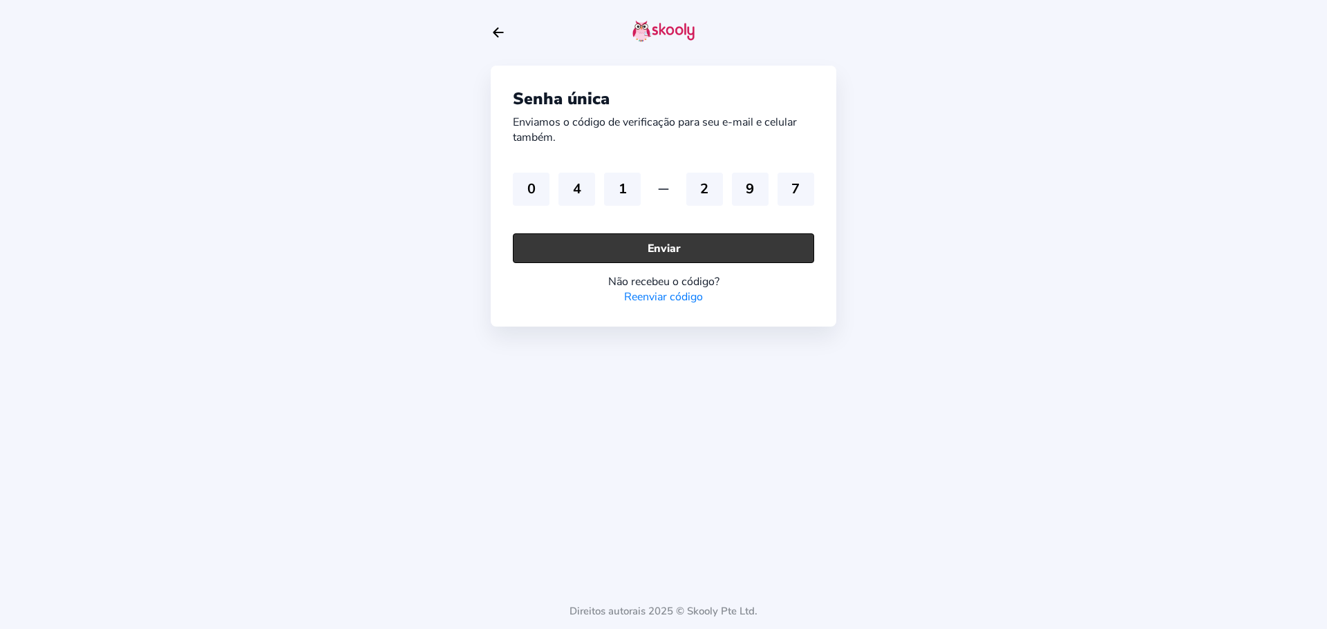
click at [680, 241] on button "Enviar" at bounding box center [663, 249] width 301 height 30
